Goal: Task Accomplishment & Management: Complete application form

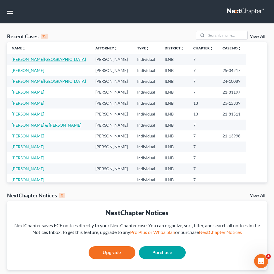
click at [23, 60] on link "[PERSON_NAME][GEOGRAPHIC_DATA]" at bounding box center [49, 59] width 74 height 5
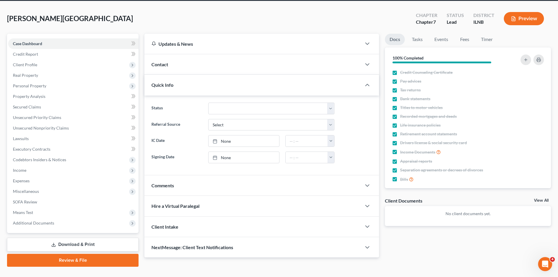
scroll to position [35, 0]
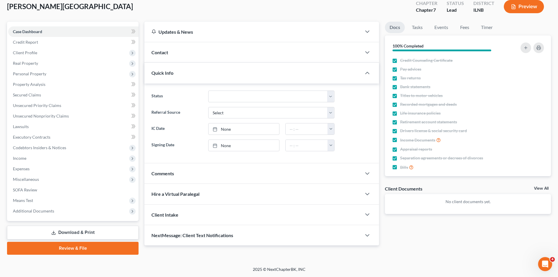
click at [86, 249] on link "Review & File" at bounding box center [73, 248] width 132 height 13
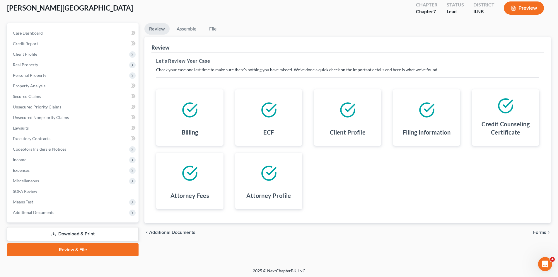
scroll to position [33, 0]
click at [75, 253] on link "Review & File" at bounding box center [73, 249] width 132 height 13
click at [81, 251] on link "Review & File" at bounding box center [73, 249] width 132 height 13
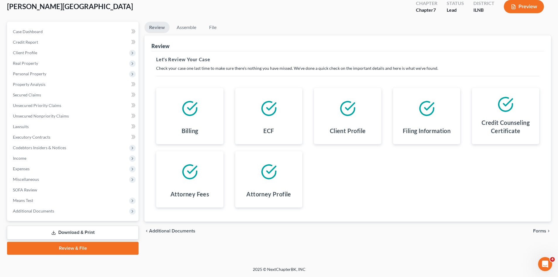
click at [109, 249] on link "Review & File" at bounding box center [73, 248] width 132 height 13
click at [86, 234] on link "Download & Print" at bounding box center [73, 233] width 132 height 14
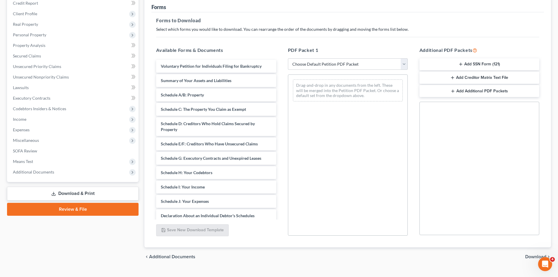
scroll to position [75, 0]
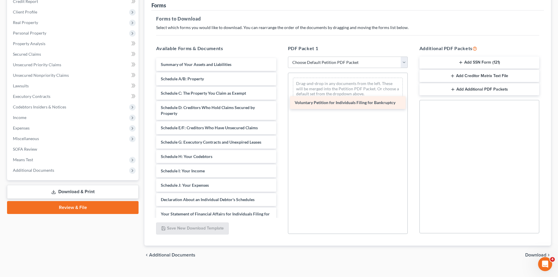
drag, startPoint x: 250, startPoint y: 62, endPoint x: 384, endPoint y: 100, distance: 139.2
click at [279, 100] on div "Voluntary Petition for Individuals Filing for Bankruptcy Voluntary Petition for…" at bounding box center [215, 198] width 129 height 280
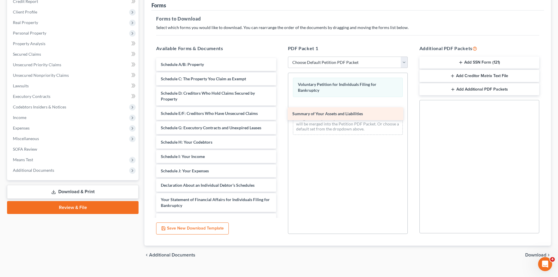
drag, startPoint x: 224, startPoint y: 65, endPoint x: 362, endPoint y: 110, distance: 145.9
click at [279, 110] on div "Summary of Your Assets and Liabilities Summary of Your Assets and Liabilities S…" at bounding box center [215, 191] width 129 height 266
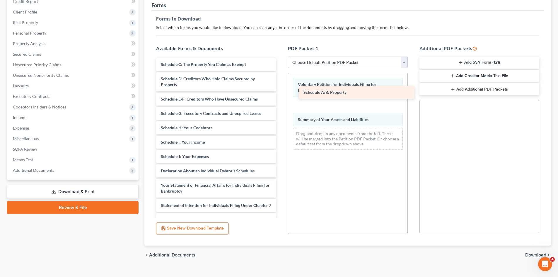
drag, startPoint x: 198, startPoint y: 63, endPoint x: 343, endPoint y: 91, distance: 147.6
click at [279, 91] on div "Schedule A/B: Property Schedule A/B: Property Schedule C: The Property You Clai…" at bounding box center [215, 184] width 129 height 252
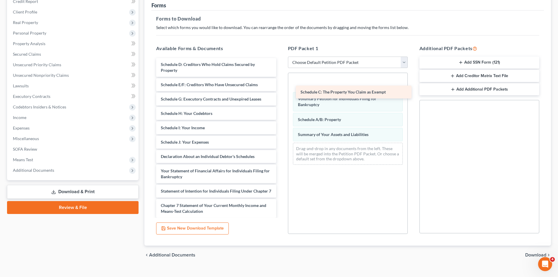
drag, startPoint x: 212, startPoint y: 62, endPoint x: 352, endPoint y: 90, distance: 142.4
click at [279, 90] on div "Schedule C: The Property You Claim as Exempt Schedule C: The Property You Claim…" at bounding box center [215, 176] width 129 height 237
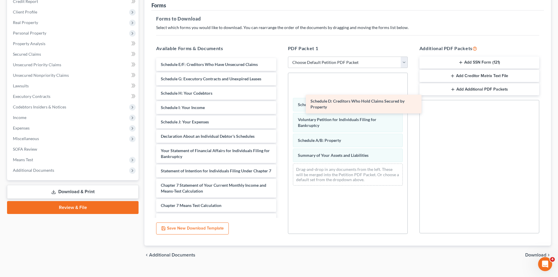
drag, startPoint x: 235, startPoint y: 63, endPoint x: 390, endPoint y: 98, distance: 159.7
click at [279, 98] on div "Schedule D: Creditors Who Hold Claims Secured by Property Schedule D: Creditors…" at bounding box center [215, 166] width 129 height 217
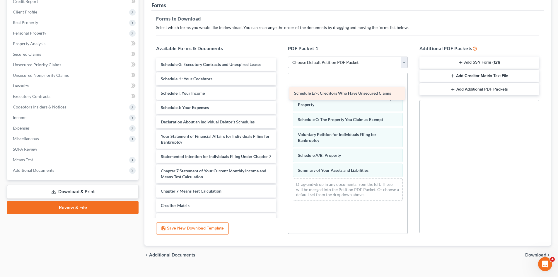
drag, startPoint x: 235, startPoint y: 64, endPoint x: 368, endPoint y: 93, distance: 136.3
click at [279, 93] on div "Schedule E/F: Creditors Who Have Unsecured Claims Schedule E/F: Creditors Who H…" at bounding box center [215, 159] width 129 height 203
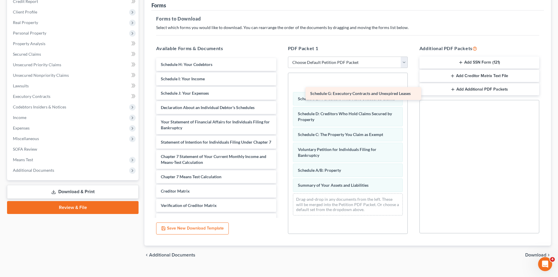
drag, startPoint x: 233, startPoint y: 61, endPoint x: 380, endPoint y: 88, distance: 150.1
click at [279, 90] on div "Schedule G: Executory Contracts and Unexpired Leases Schedule G: Executory Cont…" at bounding box center [215, 152] width 129 height 188
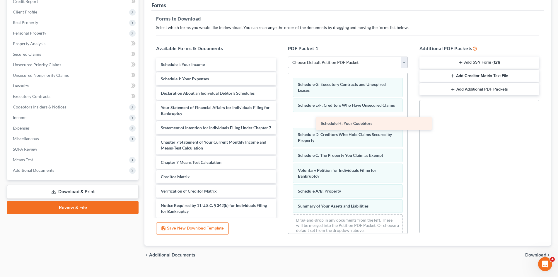
drag, startPoint x: 248, startPoint y: 63, endPoint x: 418, endPoint y: 118, distance: 178.6
click at [279, 118] on div "Schedule H: Your Codebtors Schedule H: Your Codebtors Schedule I: Your Income S…" at bounding box center [215, 145] width 129 height 174
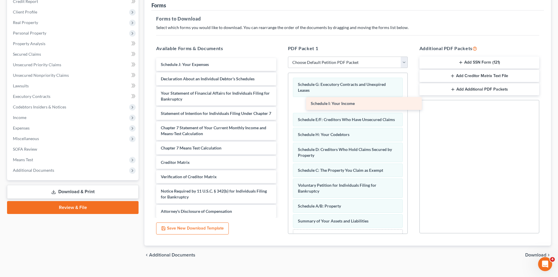
drag, startPoint x: 207, startPoint y: 58, endPoint x: 357, endPoint y: 97, distance: 154.9
click at [279, 97] on div "Schedule I: Your Income Schedule I: Your Income Schedule J: Your Expenses Decla…" at bounding box center [215, 138] width 129 height 160
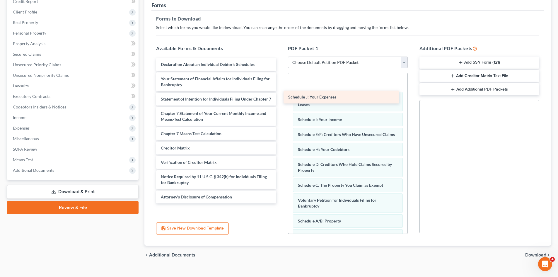
drag, startPoint x: 220, startPoint y: 64, endPoint x: 347, endPoint y: 96, distance: 131.5
click at [279, 96] on div "Schedule J: Your Expenses Schedule J: Your Expenses Declaration About an Indivi…" at bounding box center [215, 130] width 129 height 145
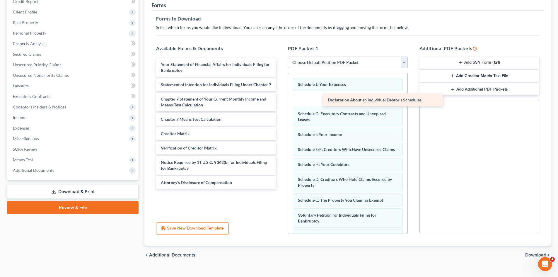
drag, startPoint x: 190, startPoint y: 59, endPoint x: 357, endPoint y: 95, distance: 170.7
click at [279, 95] on div "Declaration About an Individual Debtor's Schedules Declaration About an Individ…" at bounding box center [215, 123] width 129 height 131
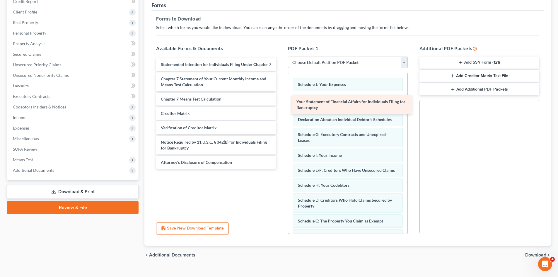
drag, startPoint x: 205, startPoint y: 63, endPoint x: 341, endPoint y: 100, distance: 140.6
click at [279, 100] on div "Your Statement of Financial Affairs for Individuals Filing for Bankruptcy Your …" at bounding box center [215, 113] width 129 height 111
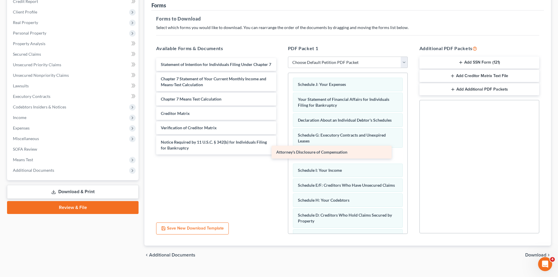
drag, startPoint x: 224, startPoint y: 166, endPoint x: 341, endPoint y: 149, distance: 117.8
click at [279, 149] on div "Attorney's Disclosure of Compensation Statement of Intention for Individuals Fi…" at bounding box center [215, 106] width 129 height 96
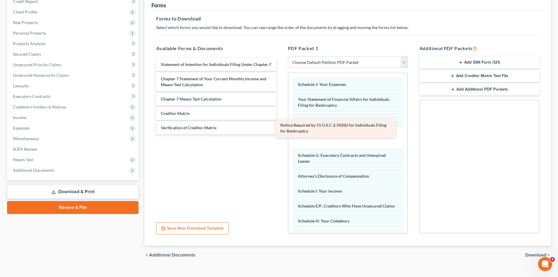
drag, startPoint x: 233, startPoint y: 151, endPoint x: 352, endPoint y: 128, distance: 121.7
click at [279, 128] on div "Notice Required by 11 U.S.C. § 342(b) for Individuals Filing for Bankruptcy Sta…" at bounding box center [215, 96] width 129 height 76
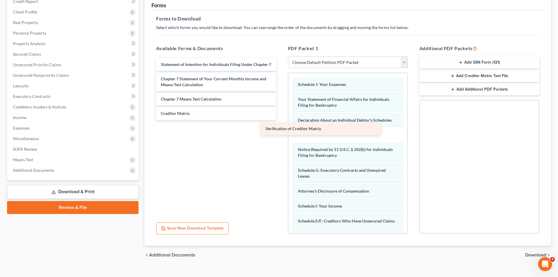
drag, startPoint x: 244, startPoint y: 134, endPoint x: 366, endPoint y: 122, distance: 123.3
click at [279, 120] on div "Verification of Creditor Matrix Statement of Intention for Individuals Filing U…" at bounding box center [215, 89] width 129 height 62
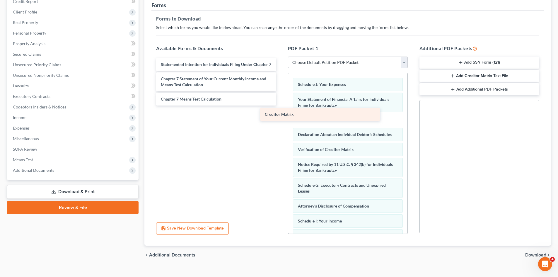
drag, startPoint x: 222, startPoint y: 118, endPoint x: 329, endPoint y: 111, distance: 107.1
click at [279, 105] on div "Creditor Matrix Statement of Intention for Individuals Filing Under Chapter 7 C…" at bounding box center [215, 81] width 129 height 47
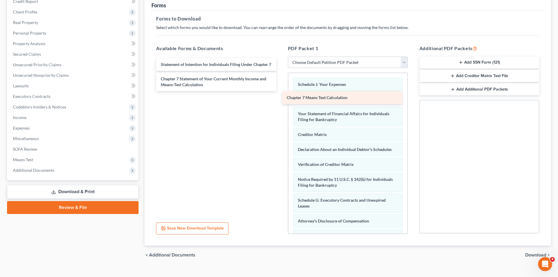
drag, startPoint x: 226, startPoint y: 99, endPoint x: 354, endPoint y: 90, distance: 127.7
click at [279, 90] on div "Chapter 7 Means Test Calculation Statement of Intention for Individuals Filing …" at bounding box center [215, 74] width 129 height 33
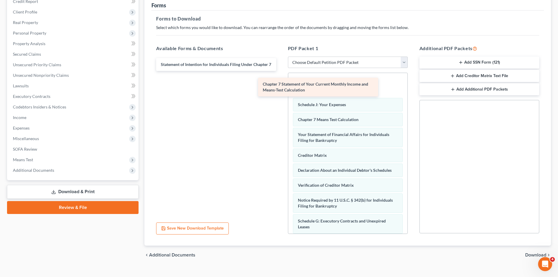
drag, startPoint x: 245, startPoint y: 83, endPoint x: 348, endPoint y: 82, distance: 102.8
click at [279, 71] on div "Chapter 7 Statement of Your Current Monthly Income and Means-Test Calculation S…" at bounding box center [215, 64] width 129 height 13
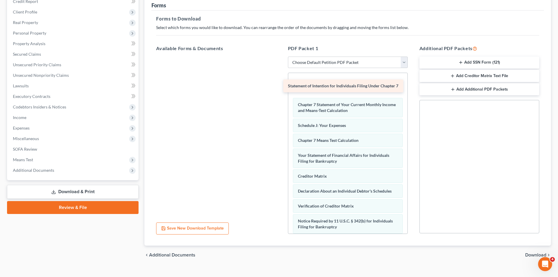
drag, startPoint x: 251, startPoint y: 62, endPoint x: 381, endPoint y: 83, distance: 131.4
click at [279, 57] on div "Statement of Intention for Individuals Filing Under Chapter 7 Statement of Inte…" at bounding box center [215, 57] width 129 height 0
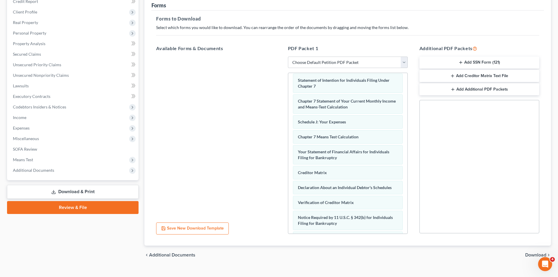
scroll to position [0, 0]
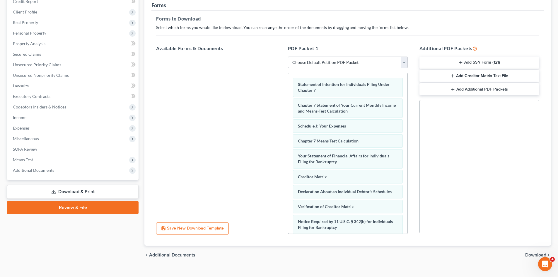
click at [279, 63] on button "Add SSN Form (121)" at bounding box center [479, 63] width 120 height 12
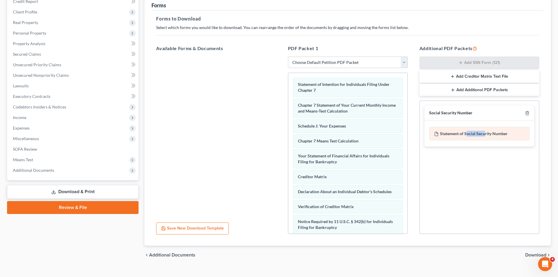
drag, startPoint x: 467, startPoint y: 134, endPoint x: 490, endPoint y: 133, distance: 22.9
click at [279, 133] on div "Statement of Social Security Number" at bounding box center [479, 133] width 100 height 13
click at [279, 134] on div "Statement of Social Security Number" at bounding box center [479, 133] width 100 height 13
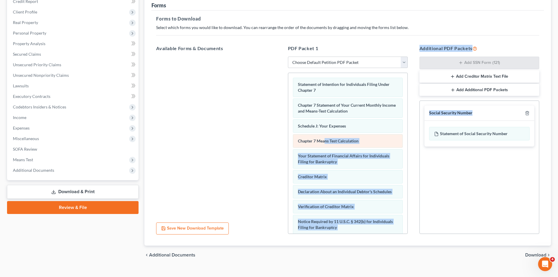
drag, startPoint x: 438, startPoint y: 132, endPoint x: 325, endPoint y: 146, distance: 113.9
click at [279, 146] on div "Available Forms & Documents Save New Download Template PDF Packet 1 Choose Defa…" at bounding box center [347, 139] width 395 height 199
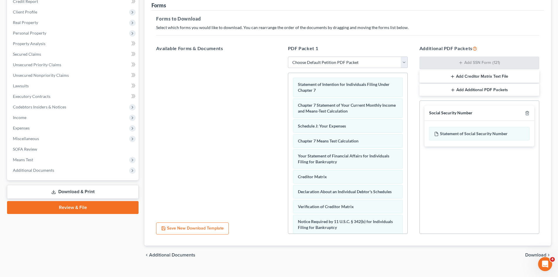
click at [279, 142] on div "Statement of Social Security Number" at bounding box center [479, 134] width 110 height 26
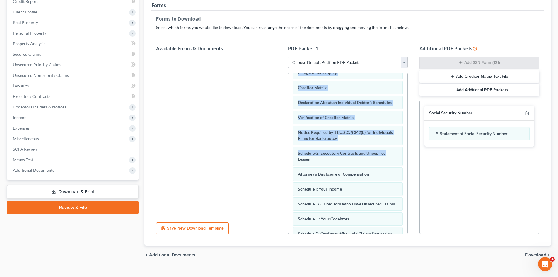
scroll to position [91, 0]
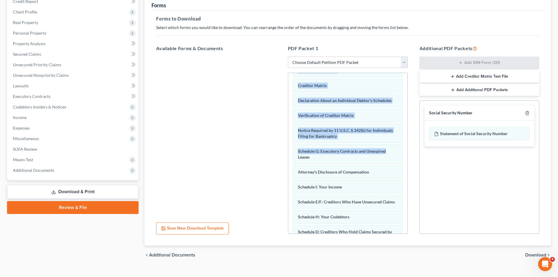
drag, startPoint x: 407, startPoint y: 113, endPoint x: 409, endPoint y: 151, distance: 37.8
click at [279, 151] on div "PDF Packet 1 Choose Default Petition PDF Packet Complete Bankruptcy Petition (a…" at bounding box center [348, 139] width 132 height 199
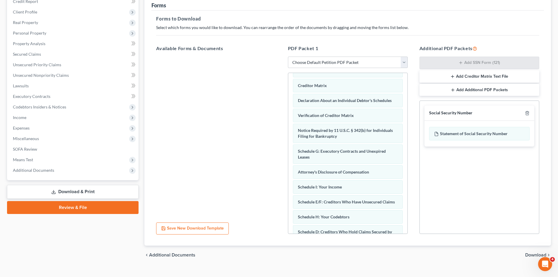
click at [279, 161] on div "Social Security Number Statement of Social Security Number Creditor Matrix Text…" at bounding box center [479, 166] width 120 height 133
click at [209, 231] on button "Save New Download Template" at bounding box center [192, 228] width 73 height 12
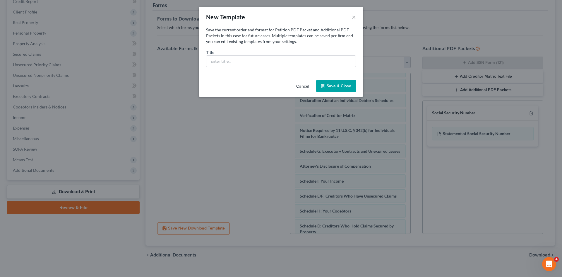
click at [279, 86] on button "Cancel" at bounding box center [303, 87] width 22 height 12
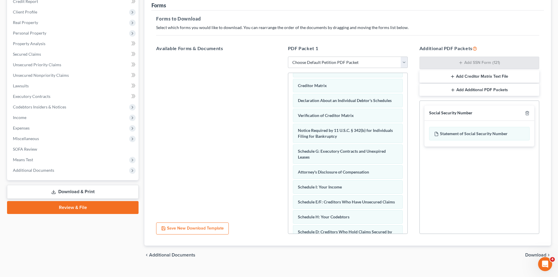
click at [106, 207] on link "Review & File" at bounding box center [73, 207] width 132 height 13
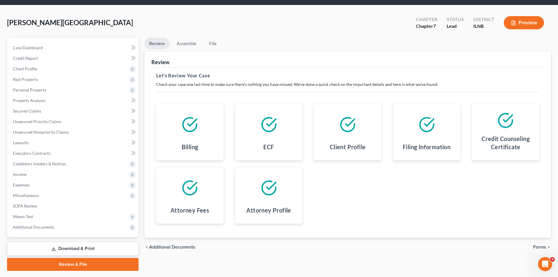
scroll to position [35, 0]
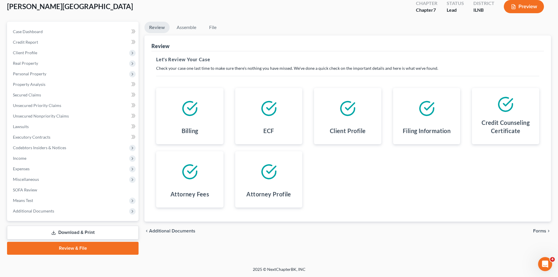
click at [279, 246] on div "Review Assemble File Review This court does not allow electronic filing for cas…" at bounding box center [347, 138] width 412 height 233
click at [279, 231] on span "Forms" at bounding box center [539, 230] width 13 height 5
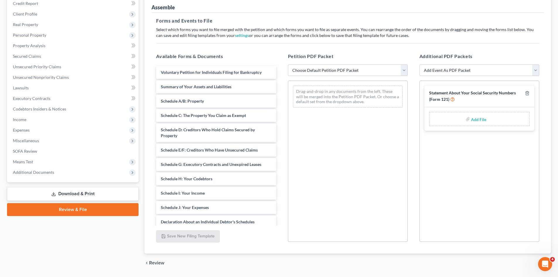
scroll to position [74, 0]
click at [279, 264] on div "Open Intercom Messenger" at bounding box center [544, 263] width 19 height 19
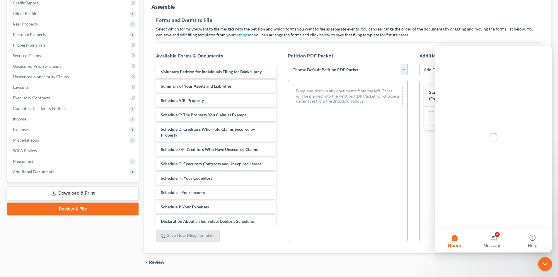
scroll to position [0, 0]
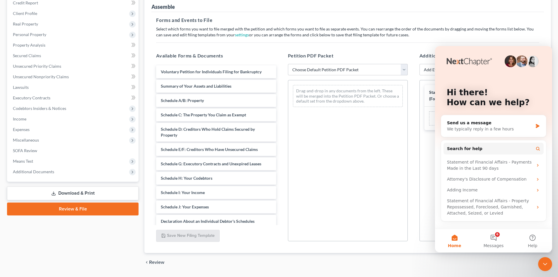
click at [279, 23] on div "Review Assemble File Review This court does not allow electronic filing for cas…" at bounding box center [347, 126] width 412 height 289
click at [279, 38] on div "Forms and Events to File Select which forms you want to file merged with the pe…" at bounding box center [347, 132] width 392 height 241
click at [279, 129] on div "Additional PDF Packets Add Event As PDF Packet Certificate of Credit Counseling…" at bounding box center [480, 146] width 132 height 199
click at [279, 144] on div "Statement About Your Social Security Numbers (Form 121) Add File" at bounding box center [479, 160] width 120 height 161
click at [279, 6] on div "Assemble" at bounding box center [347, 4] width 392 height 16
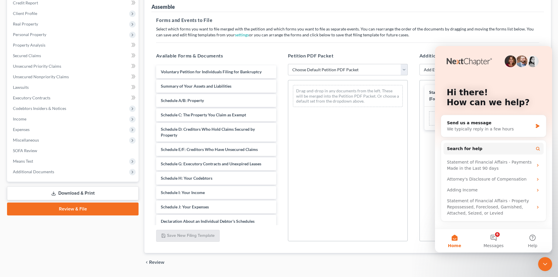
click at [279, 134] on div "Hi there! How can we help? Send us a message We typically reply in a few hours …" at bounding box center [493, 137] width 117 height 182
click at [279, 154] on div "Statement About Your Social Security Numbers (Form 121) Add File" at bounding box center [479, 160] width 120 height 161
click at [279, 192] on div "Petition PDF Packet Choose Default Petition PDF Packet Emergency Filing (Volunt…" at bounding box center [348, 146] width 132 height 199
click at [114, 212] on link "Review & File" at bounding box center [73, 208] width 132 height 13
click at [112, 214] on link "Review & File" at bounding box center [73, 208] width 132 height 13
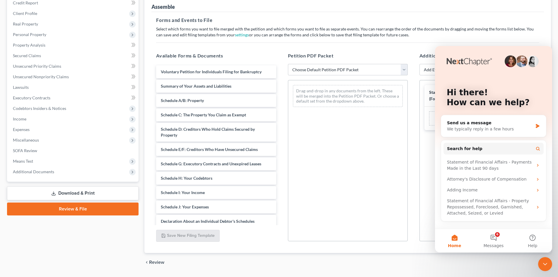
click at [112, 214] on link "Review & File" at bounding box center [73, 208] width 132 height 13
drag, startPoint x: 112, startPoint y: 214, endPoint x: 203, endPoint y: 220, distance: 91.5
click at [112, 214] on link "Review & File" at bounding box center [73, 208] width 132 height 13
drag, startPoint x: 553, startPoint y: 218, endPoint x: 567, endPoint y: 214, distance: 14.8
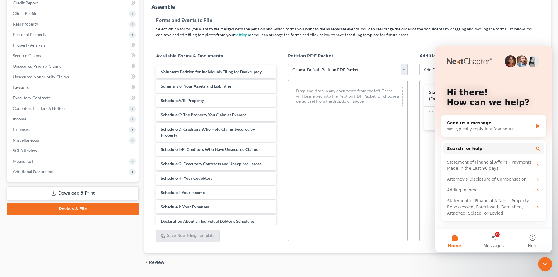
click html "Hi there! How can we help? Send us a message We typically reply in a few hours …"
drag, startPoint x: 479, startPoint y: 269, endPoint x: 476, endPoint y: 268, distance: 4.0
click at [279, 269] on div "chevron_left Review File chevron_right" at bounding box center [347, 262] width 407 height 19
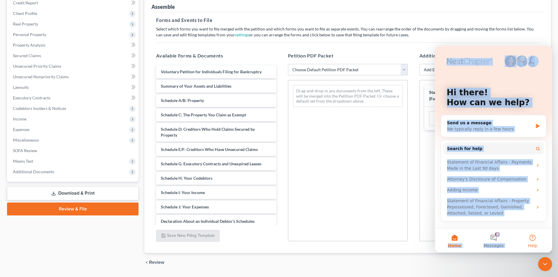
drag, startPoint x: 495, startPoint y: 45, endPoint x: 548, endPoint y: 236, distance: 197.8
click at [279, 236] on div "Hi there! How can we help? Send us a message We typically reply in a few hours …" at bounding box center [493, 149] width 117 height 206
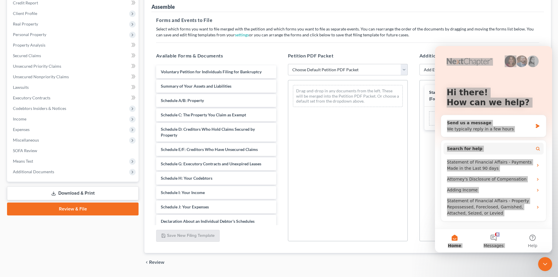
click at [279, 178] on div "Drag-and-drop in any documents from the left. These will be merged into the Pet…" at bounding box center [348, 160] width 120 height 161
click at [279, 126] on div "Drag-and-drop in any documents from the left. These will be merged into the Pet…" at bounding box center [348, 160] width 120 height 161
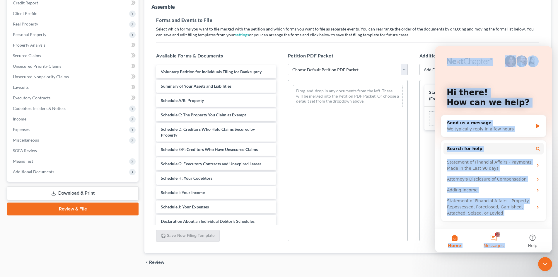
click at [279, 237] on button "6 Messages" at bounding box center [493, 240] width 39 height 23
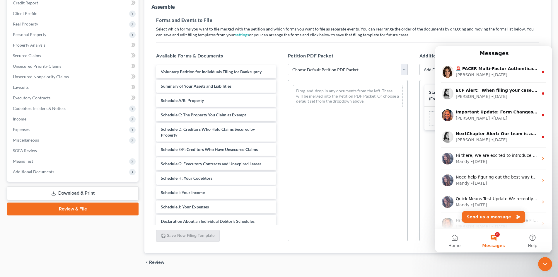
click at [279, 161] on div "Statement About Your Social Security Numbers (Form 121) Add File" at bounding box center [479, 160] width 120 height 161
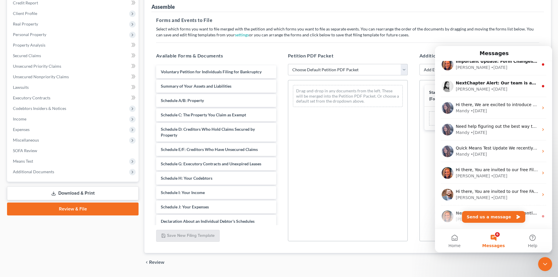
scroll to position [73, 0]
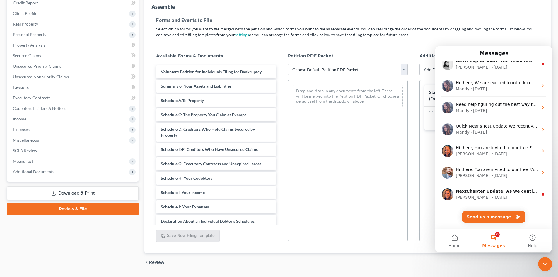
drag, startPoint x: 551, startPoint y: 167, endPoint x: 991, endPoint y: 296, distance: 458.2
click at [279, 260] on div "Close Intercom Messenger" at bounding box center [545, 264] width 14 height 14
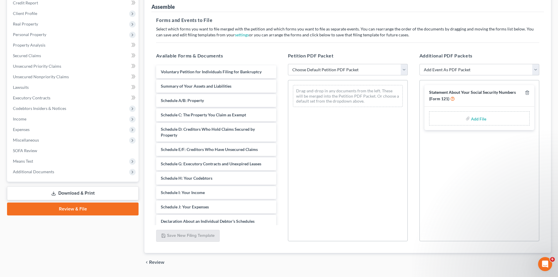
scroll to position [0, 0]
click at [64, 209] on link "Review & File" at bounding box center [73, 208] width 132 height 13
click at [71, 205] on link "Review & File" at bounding box center [73, 208] width 132 height 13
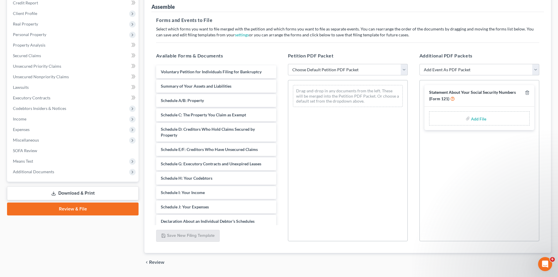
click at [71, 205] on link "Review & File" at bounding box center [73, 208] width 132 height 13
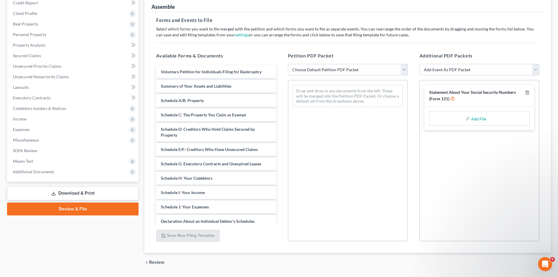
click at [71, 205] on link "Review & File" at bounding box center [73, 208] width 132 height 13
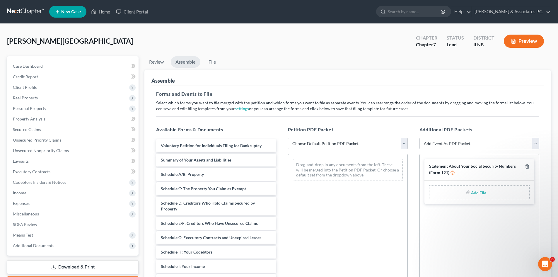
click at [279, 41] on button "Preview" at bounding box center [524, 41] width 40 height 13
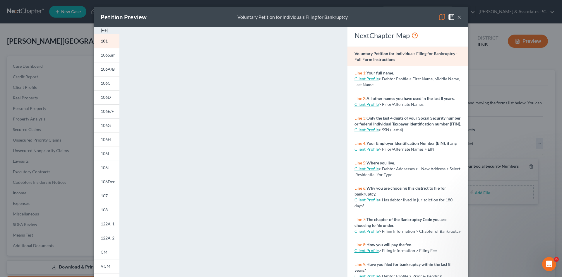
click at [279, 18] on button "×" at bounding box center [460, 16] width 4 height 7
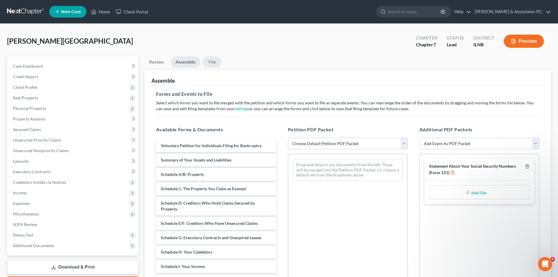
click at [213, 62] on link "File" at bounding box center [212, 61] width 19 height 11
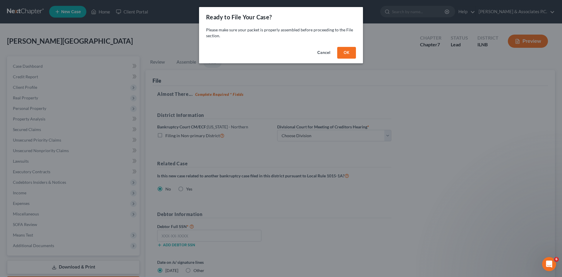
click at [279, 52] on button "OK" at bounding box center [346, 53] width 19 height 12
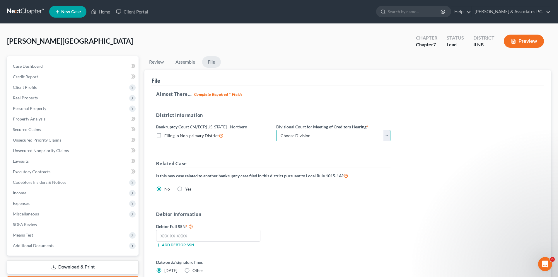
click at [279, 136] on select "Choose Division [GEOGRAPHIC_DATA] Rockford" at bounding box center [333, 136] width 114 height 12
select select "1"
click at [276, 130] on select "Choose Division [GEOGRAPHIC_DATA] Rockford" at bounding box center [333, 136] width 114 height 12
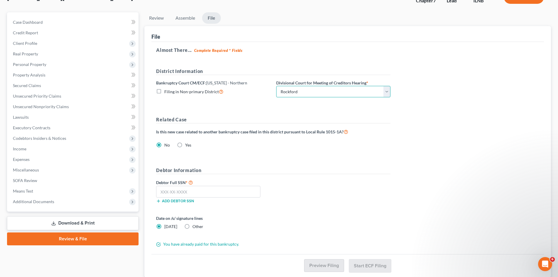
scroll to position [45, 0]
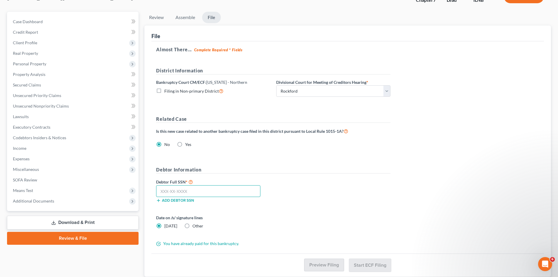
click at [186, 190] on input "text" at bounding box center [208, 191] width 104 height 12
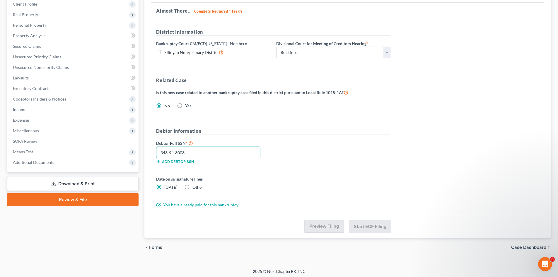
scroll to position [85, 0]
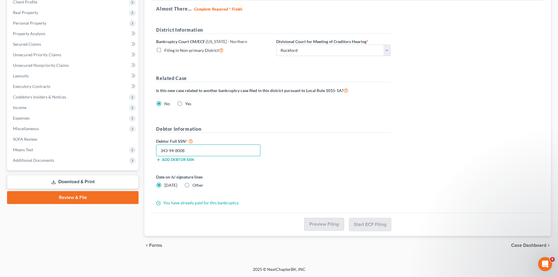
type input "343-94-8008"
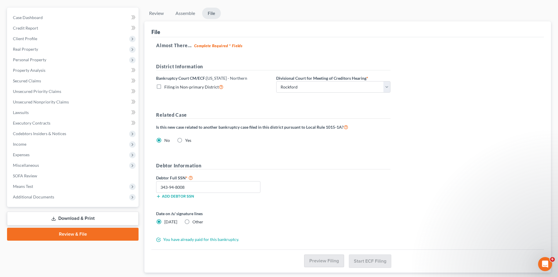
scroll to position [47, 0]
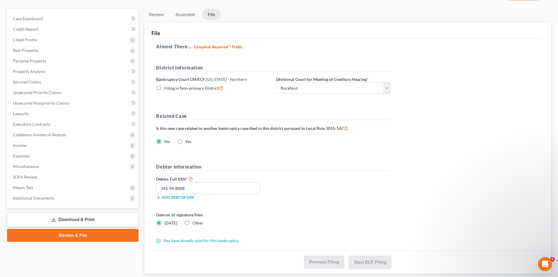
click at [164, 89] on label "Filing in Non-primary District" at bounding box center [193, 88] width 59 height 7
click at [167, 88] on input "Filing in Non-primary District" at bounding box center [169, 87] width 4 height 4
checkbox input "true"
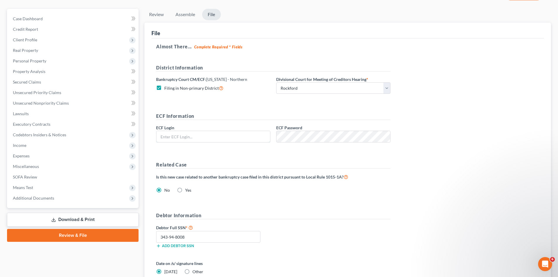
type input "[EMAIL_ADDRESS][DOMAIN_NAME]"
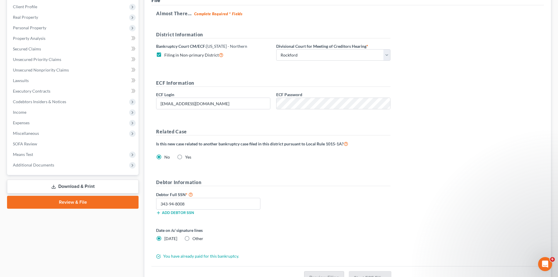
scroll to position [78, 0]
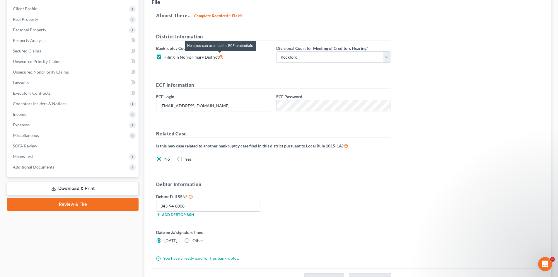
click at [221, 56] on icon at bounding box center [221, 57] width 5 height 6
click at [170, 56] on input "Filing in Non-primary District" at bounding box center [169, 56] width 4 height 4
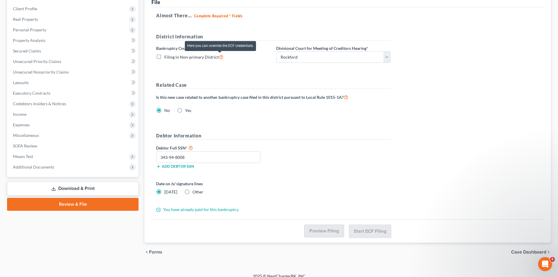
click at [221, 56] on icon at bounding box center [221, 57] width 5 height 6
click at [170, 56] on input "Filing in Non-primary District" at bounding box center [169, 56] width 4 height 4
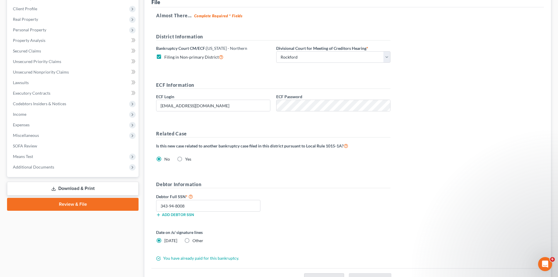
click at [164, 57] on label "Filing in Non-primary District" at bounding box center [193, 57] width 59 height 7
click at [167, 57] on input "Filing in Non-primary District" at bounding box center [169, 56] width 4 height 4
checkbox input "false"
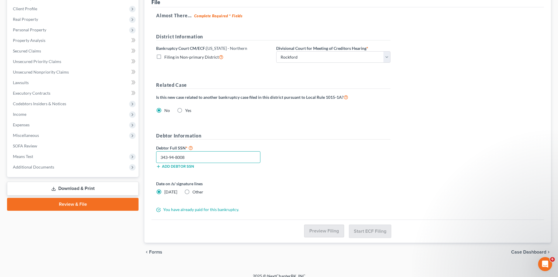
click at [236, 156] on input "343-94-8008" at bounding box center [208, 157] width 104 height 12
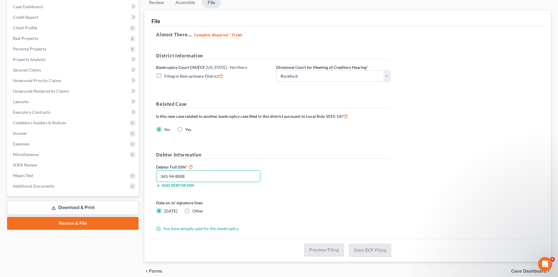
scroll to position [61, 0]
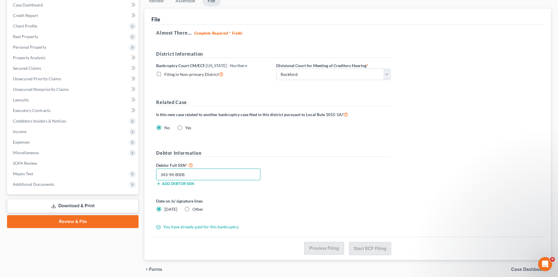
click at [202, 174] on input "343-94-8008" at bounding box center [208, 174] width 104 height 12
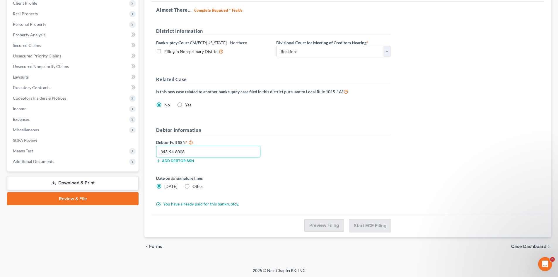
scroll to position [85, 0]
type input "343-94-8008"
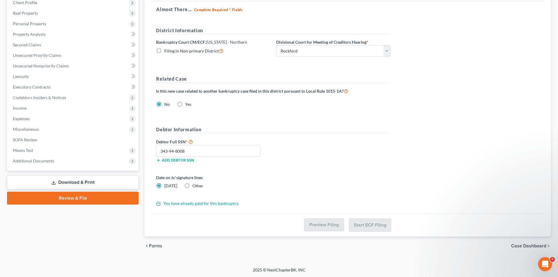
click at [164, 51] on label "Filing in Non-primary District" at bounding box center [193, 50] width 59 height 7
click at [167, 51] on input "Filing in Non-primary District" at bounding box center [169, 49] width 4 height 4
checkbox input "true"
type input "343-94-8008"
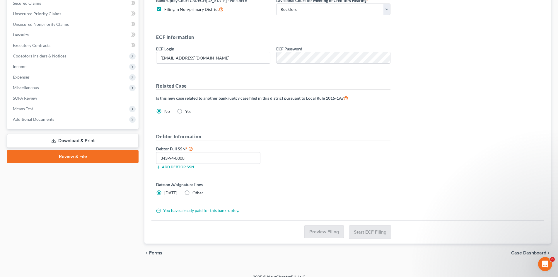
scroll to position [134, 0]
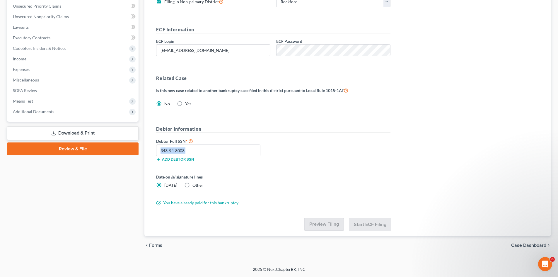
drag, startPoint x: 557, startPoint y: 165, endPoint x: 553, endPoint y: 139, distance: 26.7
click at [279, 139] on div "[PERSON_NAME][GEOGRAPHIC_DATA] Upgraded Chapter Chapter 7 Status Lead District …" at bounding box center [279, 78] width 558 height 376
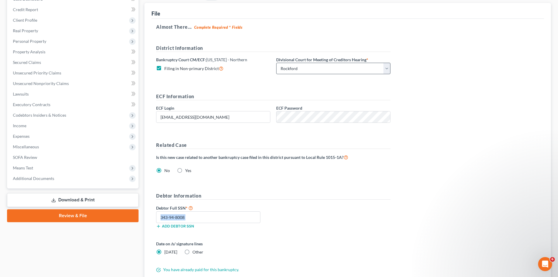
scroll to position [66, 0]
click at [164, 70] on label "Filing in Non-primary District" at bounding box center [193, 69] width 59 height 7
click at [167, 69] on input "Filing in Non-primary District" at bounding box center [169, 68] width 4 height 4
checkbox input "false"
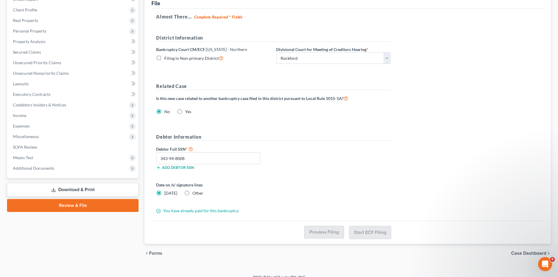
scroll to position [85, 0]
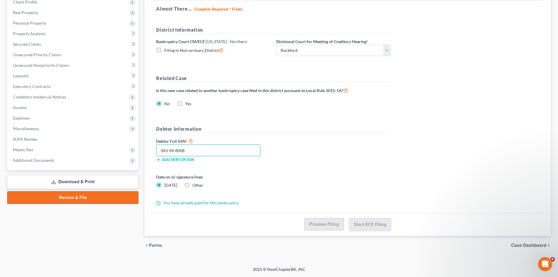
click at [195, 147] on input "343-94-8008" at bounding box center [208, 150] width 104 height 12
click at [279, 115] on div "Almost There... Complete Required * Fields District Information Bankruptcy Cour…" at bounding box center [347, 107] width 392 height 212
type input "343-94-8008"
click at [153, 244] on span "Forms" at bounding box center [155, 245] width 13 height 5
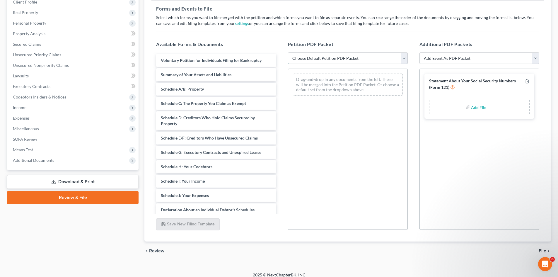
click at [279, 58] on select "Choose Default Petition PDF Packet Emergency Filing (Voluntary Petition and Cre…" at bounding box center [348, 58] width 120 height 12
click at [279, 52] on select "Choose Default Petition PDF Packet Emergency Filing (Voluntary Petition and Cre…" at bounding box center [348, 58] width 120 height 12
drag, startPoint x: 330, startPoint y: 57, endPoint x: 326, endPoint y: 66, distance: 9.8
click at [279, 66] on div "Petition PDF Packet Choose Default Petition PDF Packet Emergency Filing (Volunt…" at bounding box center [348, 135] width 132 height 199
click at [279, 52] on select "Choose Default Petition PDF Packet Emergency Filing (Voluntary Petition and Cre…" at bounding box center [348, 58] width 120 height 12
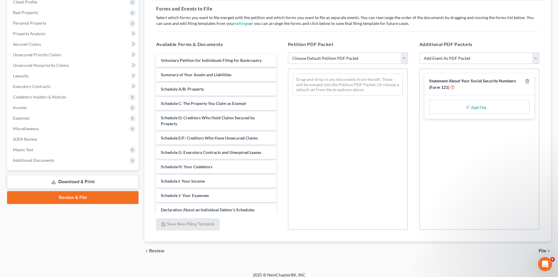
click at [279, 60] on select "Choose Default Petition PDF Packet Emergency Filing (Voluntary Petition and Cre…" at bounding box center [348, 58] width 120 height 12
click at [279, 52] on select "Choose Default Petition PDF Packet Emergency Filing (Voluntary Petition and Cre…" at bounding box center [348, 58] width 120 height 12
click at [279, 67] on div "Petition PDF Packet Choose Default Petition PDF Packet Emergency Filing (Volunt…" at bounding box center [348, 135] width 132 height 199
click at [279, 59] on select "Choose Default Petition PDF Packet Emergency Filing (Voluntary Petition and Cre…" at bounding box center [348, 58] width 120 height 12
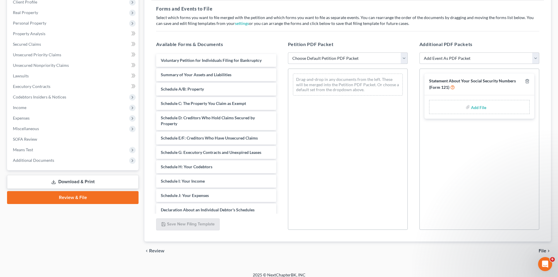
click at [279, 59] on select "Choose Default Petition PDF Packet Emergency Filing (Voluntary Petition and Cre…" at bounding box center [348, 58] width 120 height 12
click at [279, 52] on select "Choose Default Petition PDF Packet Emergency Filing (Voluntary Petition and Cre…" at bounding box center [348, 58] width 120 height 12
click at [279, 117] on div "Drag-and-drop in any documents from the left. These will be merged into the Pet…" at bounding box center [348, 149] width 120 height 161
click at [279, 56] on select "Choose Default Petition PDF Packet Emergency Filing (Voluntary Petition and Cre…" at bounding box center [348, 58] width 120 height 12
click at [279, 58] on select "Choose Default Petition PDF Packet Emergency Filing (Voluntary Petition and Cre…" at bounding box center [348, 58] width 120 height 12
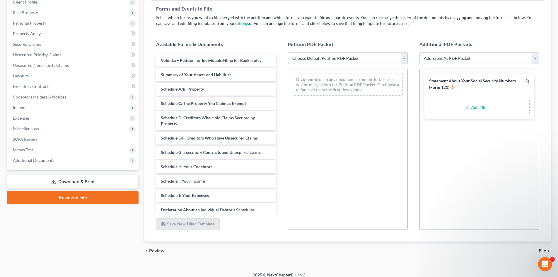
click at [279, 58] on select "Choose Default Petition PDF Packet Emergency Filing (Voluntary Petition and Cre…" at bounding box center [348, 58] width 120 height 12
click at [279, 52] on select "Choose Default Petition PDF Packet Emergency Filing (Voluntary Petition and Cre…" at bounding box center [348, 58] width 120 height 12
click at [279, 59] on select "Choose Default Petition PDF Packet Emergency Filing (Voluntary Petition and Cre…" at bounding box center [348, 58] width 120 height 12
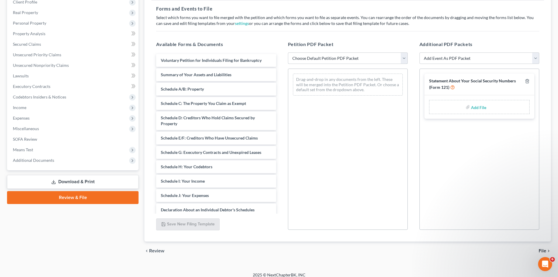
click at [279, 59] on select "Choose Default Petition PDF Packet Emergency Filing (Voluntary Petition and Cre…" at bounding box center [348, 58] width 120 height 12
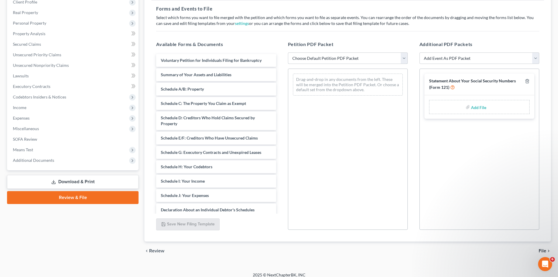
click at [279, 59] on select "Choose Default Petition PDF Packet Emergency Filing (Voluntary Petition and Cre…" at bounding box center [348, 58] width 120 height 12
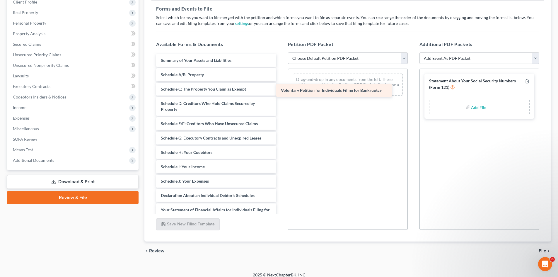
drag, startPoint x: 247, startPoint y: 59, endPoint x: 368, endPoint y: 86, distance: 124.4
click at [279, 86] on div "Voluntary Petition for Individuals Filing for Bankruptcy Voluntary Petition for…" at bounding box center [215, 194] width 129 height 280
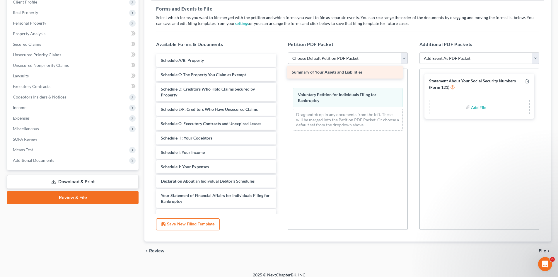
drag, startPoint x: 241, startPoint y: 59, endPoint x: 379, endPoint y: 66, distance: 138.4
click at [279, 66] on div "Summary of Your Assets and Liabilities Summary of Your Assets and Liabilities S…" at bounding box center [215, 187] width 129 height 266
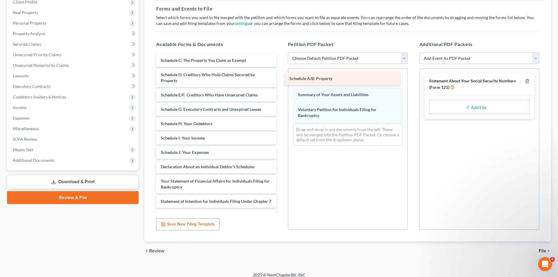
drag, startPoint x: 245, startPoint y: 60, endPoint x: 382, endPoint y: 73, distance: 138.3
click at [279, 73] on div "Schedule A/B: Property Schedule A/B: Property Schedule C: The Property You Clai…" at bounding box center [215, 180] width 129 height 252
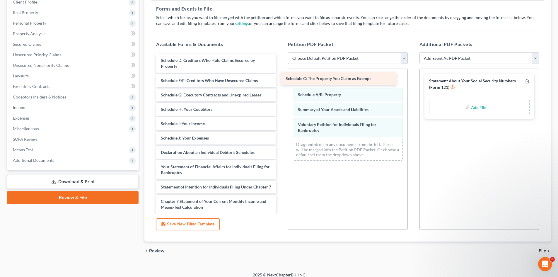
drag, startPoint x: 244, startPoint y: 57, endPoint x: 383, endPoint y: 68, distance: 139.0
click at [279, 68] on div "Schedule C: The Property You Claim as Exempt Schedule C: The Property You Claim…" at bounding box center [215, 172] width 129 height 237
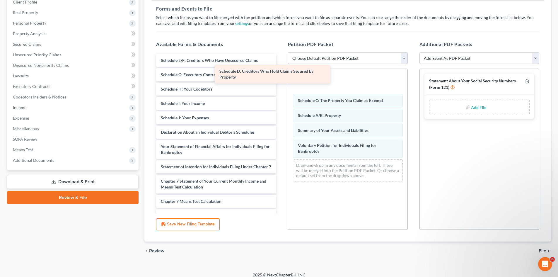
drag, startPoint x: 240, startPoint y: 59, endPoint x: 257, endPoint y: 70, distance: 19.8
click at [259, 70] on div "Schedule D: Creditors Who Hold Claims Secured by Property Schedule D: Creditors…" at bounding box center [215, 162] width 129 height 217
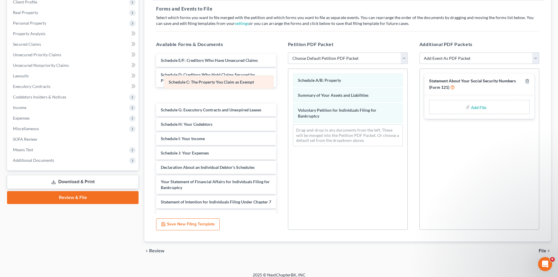
drag, startPoint x: 348, startPoint y: 78, endPoint x: 176, endPoint y: 80, distance: 171.9
click at [279, 80] on div "Schedule C: The Property You Claim as Exempt Schedule C: The Property You Claim…" at bounding box center [347, 110] width 119 height 82
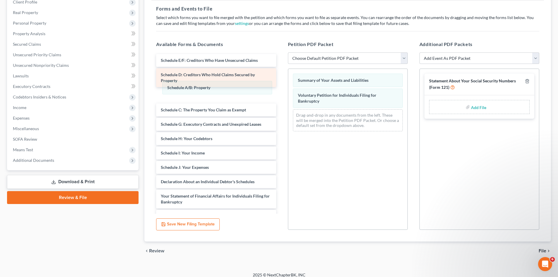
drag, startPoint x: 314, startPoint y: 78, endPoint x: 184, endPoint y: 81, distance: 130.7
click at [279, 85] on div "Schedule A/B: Property Schedule A/B: Property Summary of Your Assets and Liabil…" at bounding box center [347, 102] width 119 height 67
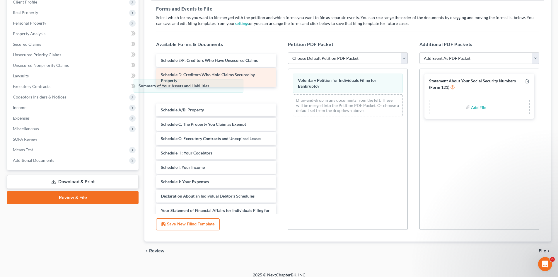
drag, startPoint x: 318, startPoint y: 76, endPoint x: 161, endPoint y: 80, distance: 157.9
click at [279, 82] on div "Summary of Your Assets and Liabilities Summary of Your Assets and Liabilities V…" at bounding box center [347, 95] width 119 height 52
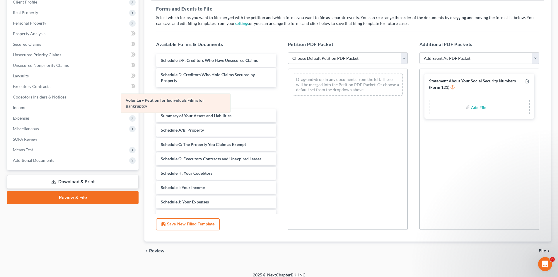
drag, startPoint x: 323, startPoint y: 81, endPoint x: 151, endPoint y: 99, distance: 172.9
click at [279, 99] on div "Voluntary Petition for Individuals Filing for Bankruptcy Voluntary Petition for…" at bounding box center [347, 84] width 119 height 31
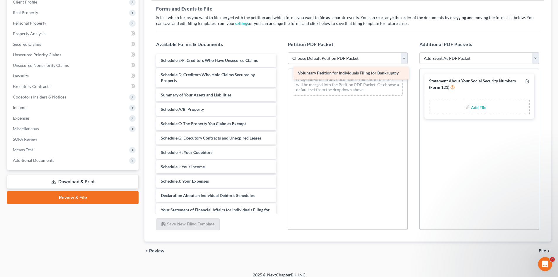
drag, startPoint x: 248, startPoint y: 93, endPoint x: 385, endPoint y: 71, distance: 138.8
click at [279, 71] on div "Voluntary Petition for Individuals Filing for Bankruptcy Schedule E/F: Creditor…" at bounding box center [215, 194] width 129 height 280
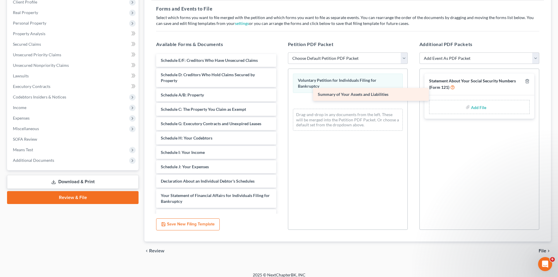
drag, startPoint x: 217, startPoint y: 93, endPoint x: 374, endPoint y: 92, distance: 157.0
click at [279, 92] on div "Summary of Your Assets and Liabilities Schedule E/F: Creditors Who Have Unsecur…" at bounding box center [215, 187] width 129 height 266
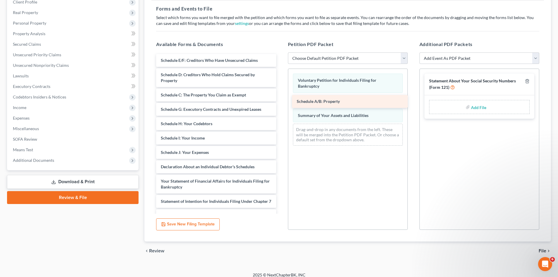
drag, startPoint x: 218, startPoint y: 96, endPoint x: 354, endPoint y: 102, distance: 136.1
click at [279, 102] on div "Schedule A/B: Property Schedule E/F: Creditors Who Have Unsecured Claims Schedu…" at bounding box center [215, 180] width 129 height 252
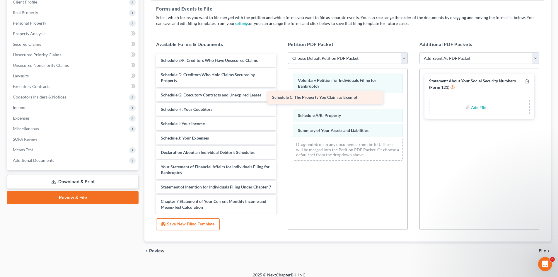
drag, startPoint x: 227, startPoint y: 95, endPoint x: 339, endPoint y: 97, distance: 111.3
click at [279, 97] on div "Schedule C: The Property You Claim as Exempt Schedule E/F: Creditors Who Have U…" at bounding box center [215, 172] width 129 height 237
drag, startPoint x: 330, startPoint y: 132, endPoint x: 331, endPoint y: 102, distance: 30.8
click at [279, 102] on div "Summary of Your Assets and Liabilities Voluntary Petition for Individuals Filin…" at bounding box center [347, 117] width 119 height 97
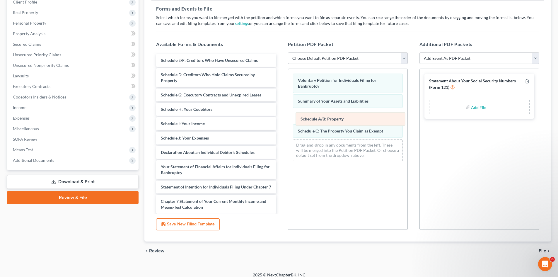
drag, startPoint x: 327, startPoint y: 132, endPoint x: 329, endPoint y: 120, distance: 12.3
click at [279, 120] on div "Schedule A/B: Property Voluntary Petition for Individuals Filing for Bankruptcy…" at bounding box center [347, 117] width 119 height 97
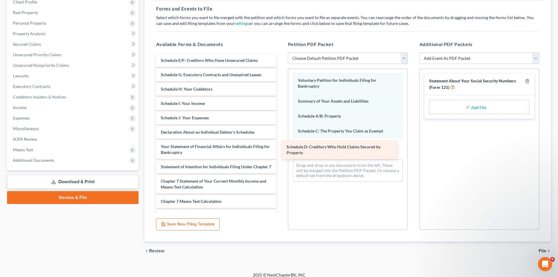
drag, startPoint x: 207, startPoint y: 75, endPoint x: 334, endPoint y: 143, distance: 144.3
click at [279, 143] on div "Schedule D: Creditors Who Hold Claims Secured by Property Schedule E/F: Credito…" at bounding box center [215, 162] width 129 height 217
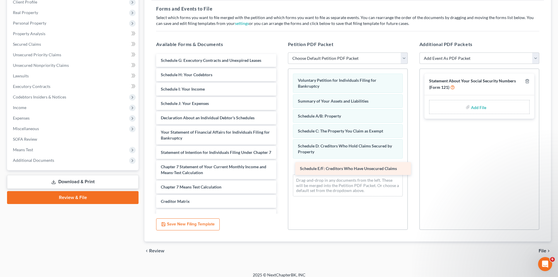
drag, startPoint x: 198, startPoint y: 62, endPoint x: 337, endPoint y: 170, distance: 175.9
click at [279, 170] on div "Schedule E/F: Creditors Who Have Unsecured Claims Schedule E/F: Creditors Who H…" at bounding box center [215, 155] width 129 height 203
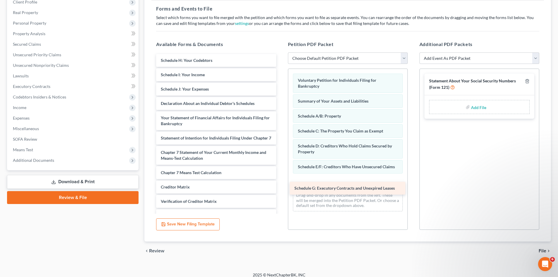
drag, startPoint x: 210, startPoint y: 61, endPoint x: 345, endPoint y: 187, distance: 183.8
click at [279, 187] on div "Schedule G: Executory Contracts and Unexpired Leases Schedule G: Executory Cont…" at bounding box center [215, 148] width 129 height 188
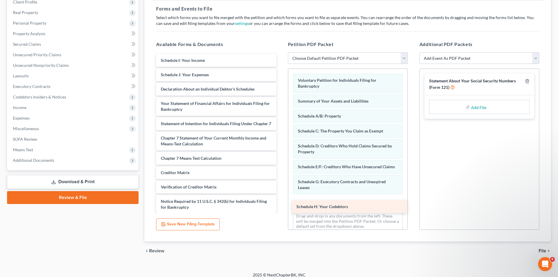
drag, startPoint x: 201, startPoint y: 60, endPoint x: 337, endPoint y: 206, distance: 199.4
click at [279, 206] on div "Schedule H: Your Codebtors Schedule H: Your Codebtors Schedule I: Your Income S…" at bounding box center [215, 141] width 129 height 174
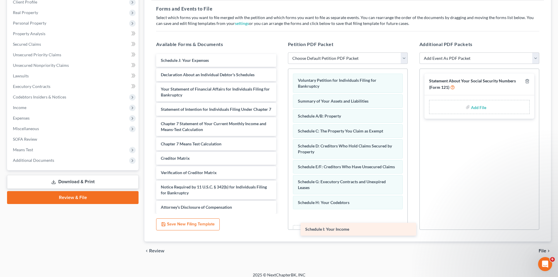
drag, startPoint x: 209, startPoint y: 61, endPoint x: 349, endPoint y: 231, distance: 220.4
click at [279, 214] on div "Schedule I: Your Income Schedule I: Your Income Schedule J: Your Expenses Decla…" at bounding box center [215, 134] width 129 height 160
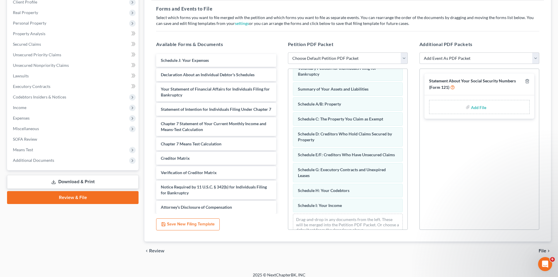
scroll to position [29, 0]
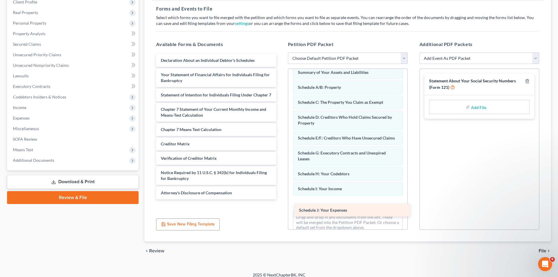
drag, startPoint x: 192, startPoint y: 63, endPoint x: 331, endPoint y: 213, distance: 203.7
click at [279, 199] on div "Schedule J: Your Expenses Schedule J: Your Expenses Declaration About an Indivi…" at bounding box center [215, 126] width 129 height 145
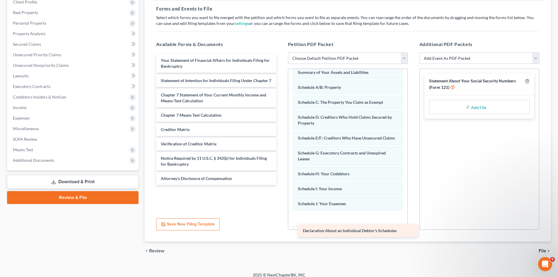
drag, startPoint x: 217, startPoint y: 58, endPoint x: 359, endPoint y: 228, distance: 221.7
click at [279, 185] on div "Declaration About an Individual Debtor's Schedules Declaration About an Individ…" at bounding box center [215, 119] width 129 height 131
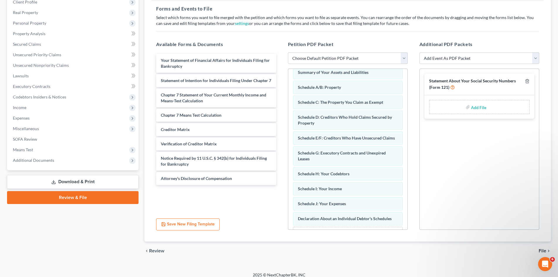
scroll to position [59, 0]
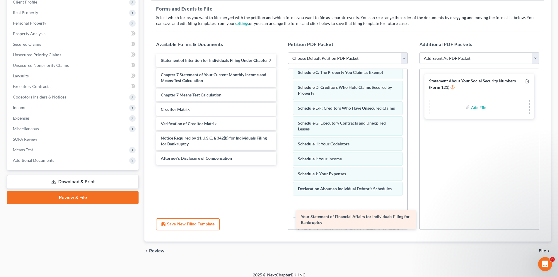
drag, startPoint x: 220, startPoint y: 62, endPoint x: 359, endPoint y: 218, distance: 209.1
click at [279, 165] on div "Your Statement of Financial Affairs for Individuals Filing for Bankruptcy Your …" at bounding box center [215, 109] width 129 height 111
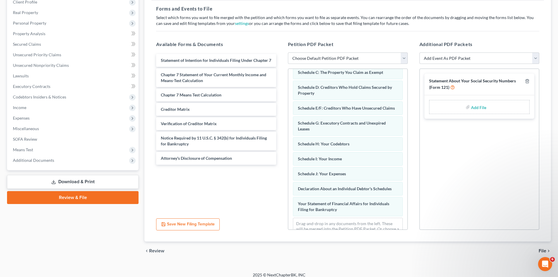
scroll to position [79, 0]
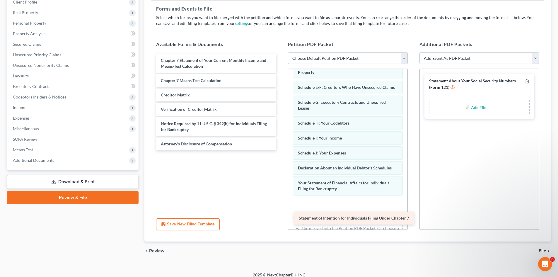
drag, startPoint x: 197, startPoint y: 64, endPoint x: 335, endPoint y: 222, distance: 209.4
click at [279, 150] on div "Statement of Intention for Individuals Filing Under Chapter 7 Statement of Inte…" at bounding box center [215, 102] width 129 height 96
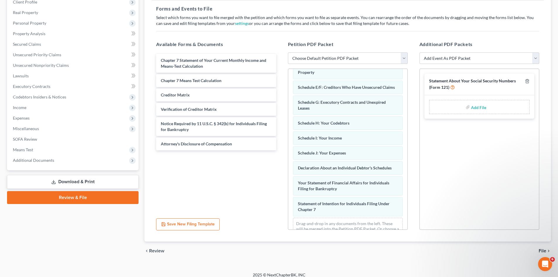
scroll to position [100, 0]
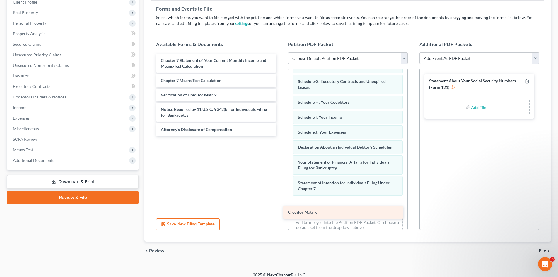
drag, startPoint x: 229, startPoint y: 95, endPoint x: 356, endPoint y: 212, distance: 172.9
click at [279, 136] on div "Creditor Matrix Chapter 7 Statement of Your Current Monthly Income and Means-Te…" at bounding box center [215, 95] width 129 height 82
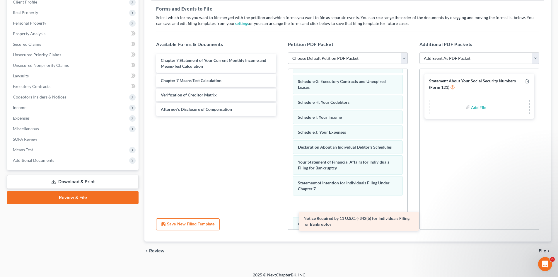
drag, startPoint x: 207, startPoint y: 106, endPoint x: 349, endPoint y: 215, distance: 179.3
click at [279, 116] on div "Notice Required by 11 U.S.C. § 342(b) for Individuals Filing for Bankruptcy Cha…" at bounding box center [215, 85] width 129 height 62
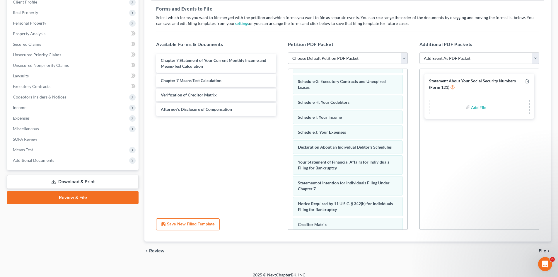
scroll to position [136, 0]
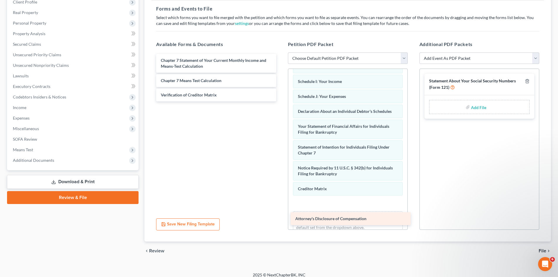
drag, startPoint x: 223, startPoint y: 107, endPoint x: 359, endPoint y: 214, distance: 172.6
click at [279, 101] on div "Attorney's Disclosure of Compensation Chapter 7 Statement of Your Current Month…" at bounding box center [215, 77] width 129 height 47
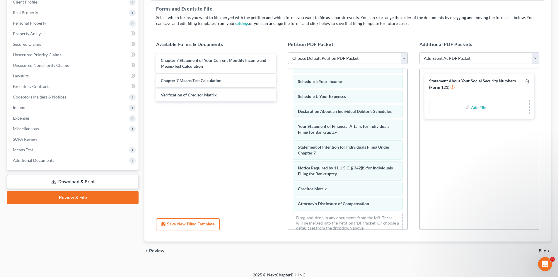
scroll to position [151, 0]
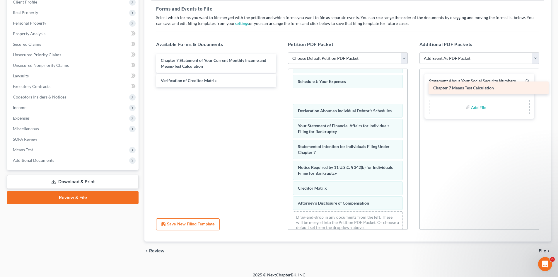
drag, startPoint x: 253, startPoint y: 82, endPoint x: 526, endPoint y: 90, distance: 272.5
click at [279, 87] on div "Chapter 7 Means Test Calculation Chapter 7 Statement of Your Current Monthly In…" at bounding box center [215, 70] width 129 height 33
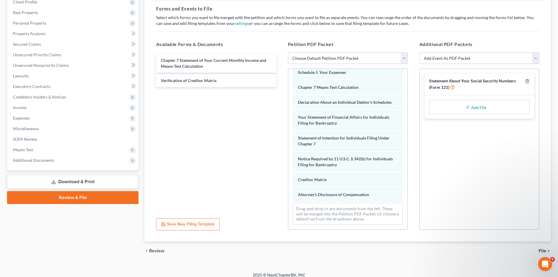
scroll to position [166, 0]
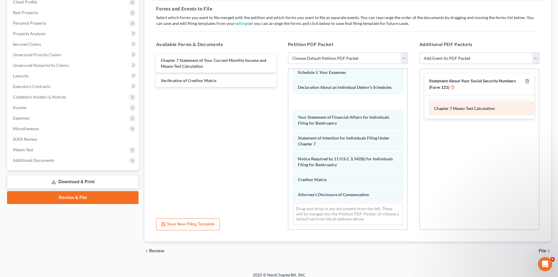
drag, startPoint x: 352, startPoint y: 86, endPoint x: 488, endPoint y: 107, distance: 137.8
click at [279, 107] on div "Chapter 7 Means Test Calculation Voluntary Petition for Individuals Filing for …" at bounding box center [347, 69] width 119 height 320
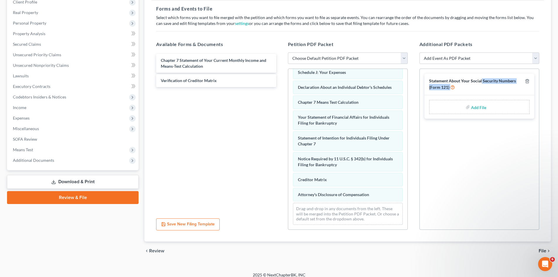
drag, startPoint x: 482, startPoint y: 81, endPoint x: 477, endPoint y: 109, distance: 28.3
click at [279, 109] on div "Statement About Your Social Security Numbers (Form 121) Add File" at bounding box center [479, 96] width 110 height 45
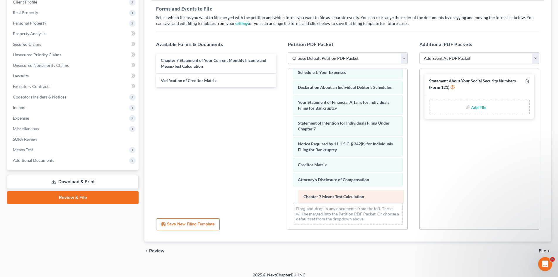
drag, startPoint x: 371, startPoint y: 102, endPoint x: 376, endPoint y: 196, distance: 94.5
click at [279, 196] on div "Chapter 7 Means Test Calculation Voluntary Petition for Individuals Filing for …" at bounding box center [347, 69] width 119 height 320
click at [223, 133] on div "Chapter 7 Statement of Your Current Monthly Income and Means-Test Calculation V…" at bounding box center [215, 132] width 129 height 161
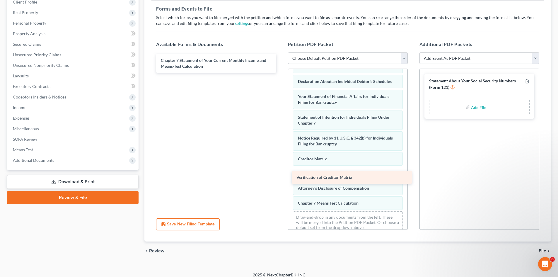
drag, startPoint x: 226, startPoint y: 80, endPoint x: 362, endPoint y: 177, distance: 166.5
click at [279, 73] on div "Verification of Creditor Matrix Chapter 7 Statement of Your Current Monthly Inc…" at bounding box center [215, 63] width 129 height 19
click at [279, 250] on span "File" at bounding box center [543, 250] width 8 height 5
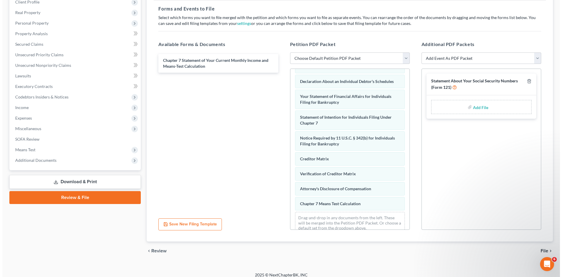
scroll to position [85, 0]
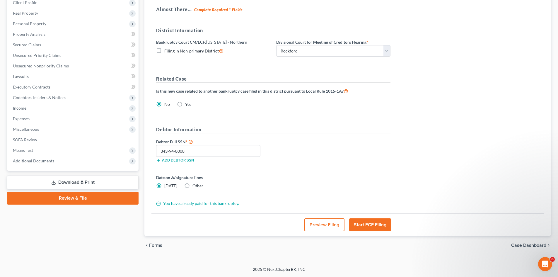
click at [279, 225] on button "Start ECF Filing" at bounding box center [370, 224] width 42 height 13
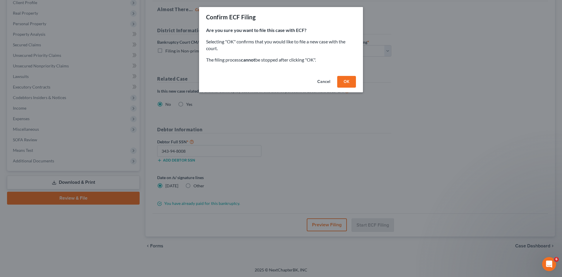
click at [279, 84] on button "OK" at bounding box center [346, 82] width 19 height 12
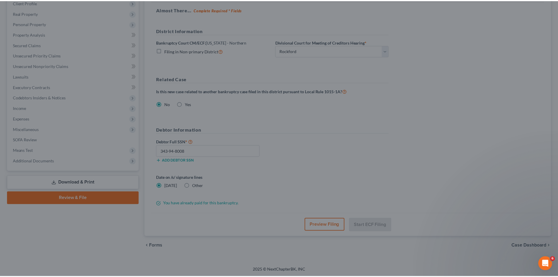
scroll to position [35, 0]
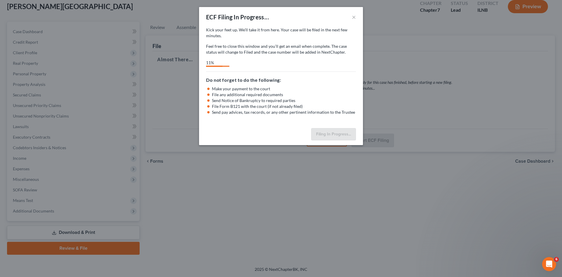
select select "1"
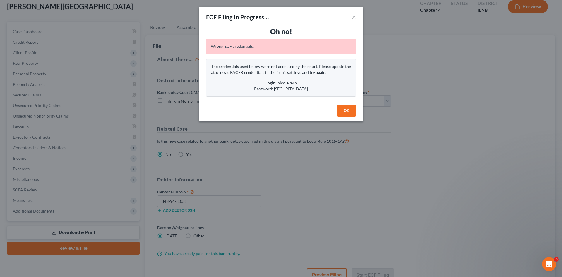
click at [279, 110] on button "OK" at bounding box center [346, 111] width 19 height 12
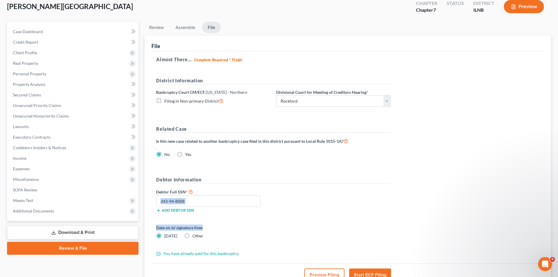
drag, startPoint x: 557, startPoint y: 221, endPoint x: 551, endPoint y: 195, distance: 26.0
click at [279, 195] on div "[PERSON_NAME] Upgraded Chapter Chapter 7 Status District ILNB Preview Petition …" at bounding box center [279, 152] width 558 height 327
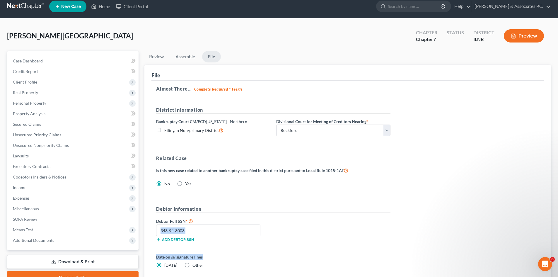
scroll to position [0, 0]
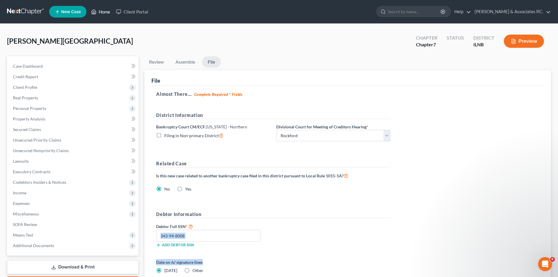
click at [103, 13] on link "Home" at bounding box center [100, 11] width 25 height 11
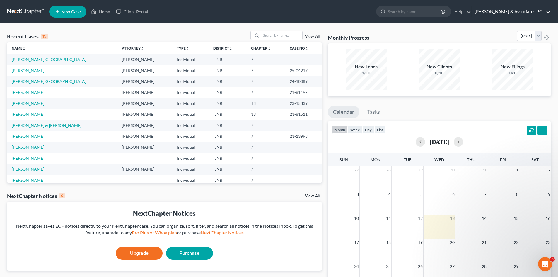
click at [279, 9] on link "[PERSON_NAME] & Associates P.C." at bounding box center [511, 11] width 79 height 11
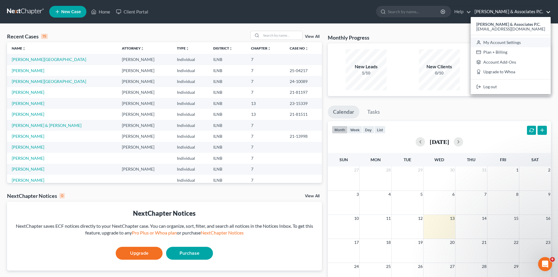
click at [279, 41] on link "My Account Settings" at bounding box center [511, 42] width 80 height 10
select select "24"
select select "14"
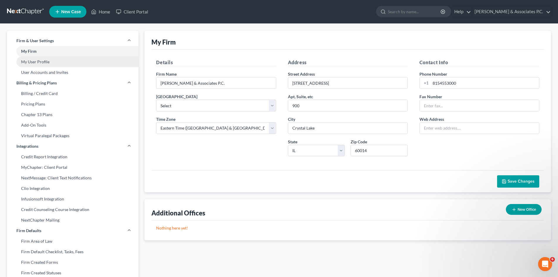
click at [37, 59] on link "My User Profile" at bounding box center [73, 62] width 132 height 11
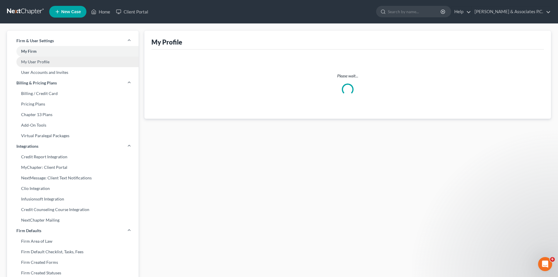
select select "14"
select select "25"
select select "attorney"
select select "0"
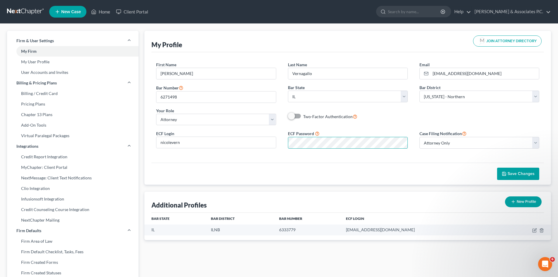
click at [279, 142] on div "ECF Login nicolevern ECF Password Case Filing Notification Select Attorney Only…" at bounding box center [347, 141] width 395 height 23
click at [241, 141] on div "ECF Login nicolevern ECF Password Case Filing Notification Select Attorney Only…" at bounding box center [347, 141] width 395 height 23
click at [279, 174] on span "Save Changes" at bounding box center [521, 173] width 27 height 5
click at [30, 10] on link at bounding box center [25, 11] width 37 height 11
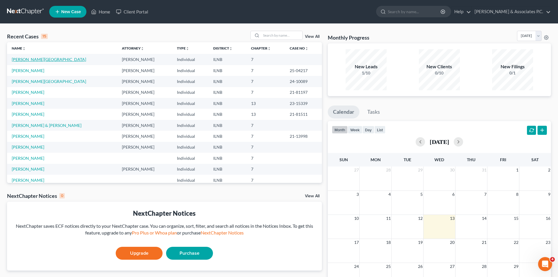
click at [28, 60] on link "[PERSON_NAME][GEOGRAPHIC_DATA]" at bounding box center [49, 59] width 74 height 5
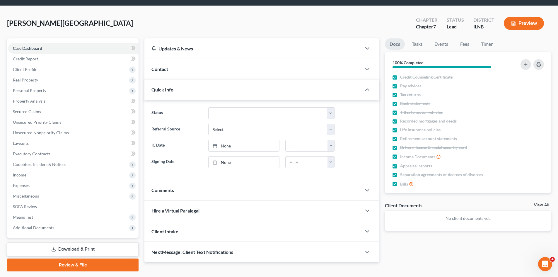
scroll to position [35, 0]
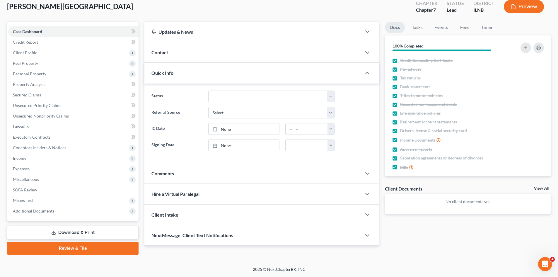
click at [66, 247] on link "Review & File" at bounding box center [73, 248] width 132 height 13
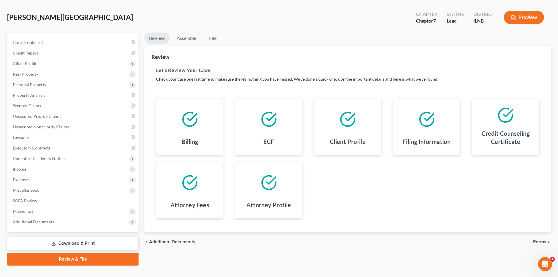
scroll to position [35, 0]
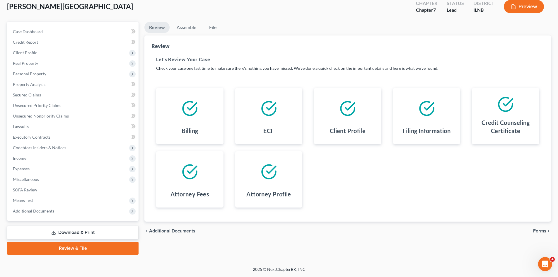
click at [538, 230] on span "Forms" at bounding box center [539, 230] width 13 height 5
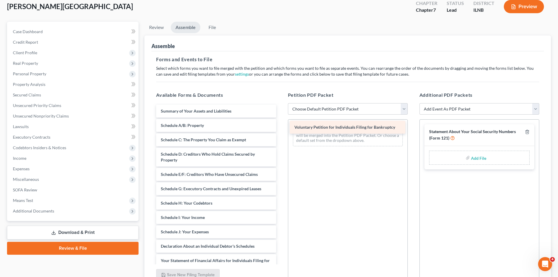
drag, startPoint x: 255, startPoint y: 110, endPoint x: 388, endPoint y: 126, distance: 134.5
click at [281, 126] on div "Voluntary Petition for Individuals Filing for Bankruptcy Voluntary Petition for…" at bounding box center [215, 245] width 129 height 280
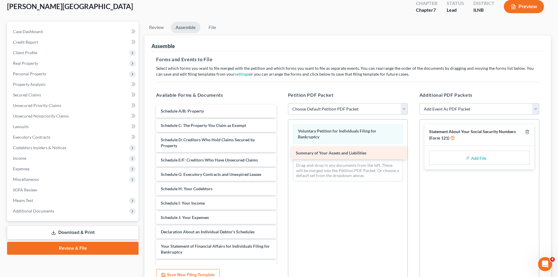
drag, startPoint x: 234, startPoint y: 106, endPoint x: 369, endPoint y: 148, distance: 141.4
click at [281, 148] on div "Summary of Your Assets and Liabilities Summary of Your Assets and Liabilities S…" at bounding box center [215, 238] width 129 height 266
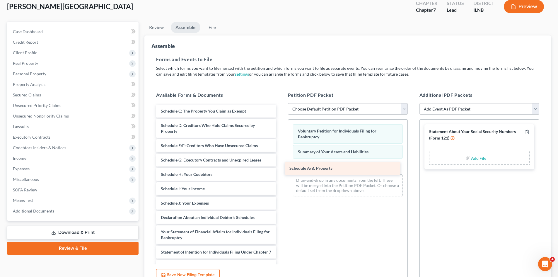
drag, startPoint x: 242, startPoint y: 109, endPoint x: 371, endPoint y: 166, distance: 140.7
click at [281, 166] on div "Schedule A/B: Property Schedule A/B: Property Schedule C: The Property You Clai…" at bounding box center [215, 231] width 129 height 252
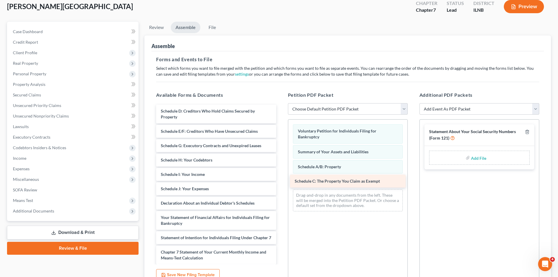
drag, startPoint x: 243, startPoint y: 111, endPoint x: 377, endPoint y: 181, distance: 151.1
click at [281, 181] on div "Schedule C: The Property You Claim as Exempt Schedule C: The Property You Claim…" at bounding box center [215, 223] width 129 height 237
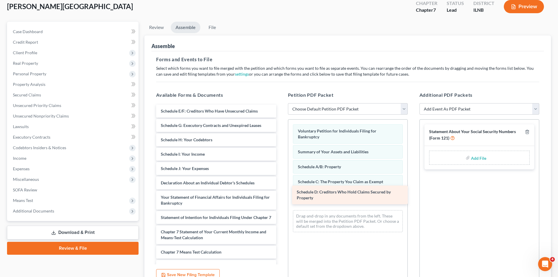
drag, startPoint x: 232, startPoint y: 111, endPoint x: 368, endPoint y: 192, distance: 158.1
click at [281, 192] on div "Schedule D: Creditors Who Hold Claims Secured by Property Schedule D: Creditors…" at bounding box center [215, 213] width 129 height 217
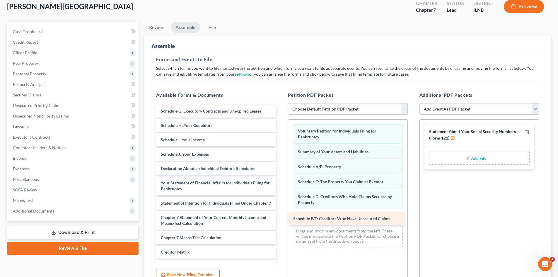
drag, startPoint x: 228, startPoint y: 111, endPoint x: 360, endPoint y: 218, distance: 170.5
click at [281, 218] on div "Schedule E/F: Creditors Who Have Unsecured Claims Schedule E/F: Creditors Who H…" at bounding box center [215, 206] width 129 height 203
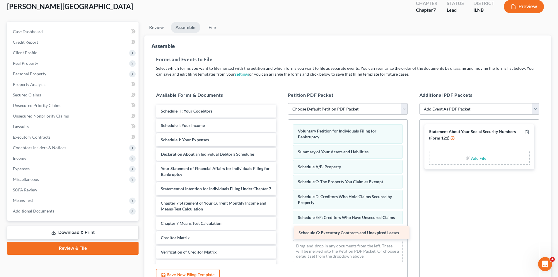
drag, startPoint x: 230, startPoint y: 109, endPoint x: 368, endPoint y: 226, distance: 181.4
click at [281, 226] on div "Schedule G: Executory Contracts and Unexpired Leases Schedule G: Executory Cont…" at bounding box center [215, 199] width 129 height 188
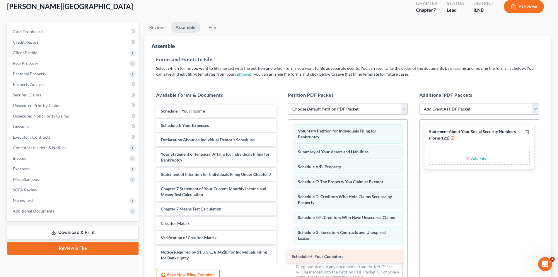
drag, startPoint x: 237, startPoint y: 111, endPoint x: 368, endPoint y: 255, distance: 195.3
click at [281, 255] on div "Schedule H: Your Codebtors Schedule H: Your Codebtors Schedule I: Your Income S…" at bounding box center [215, 192] width 129 height 174
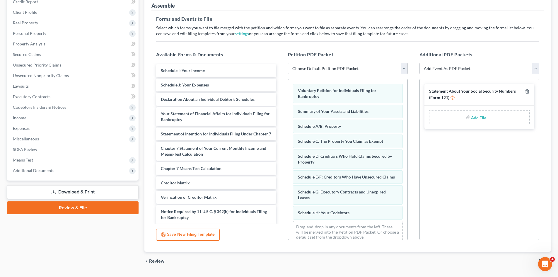
scroll to position [91, 0]
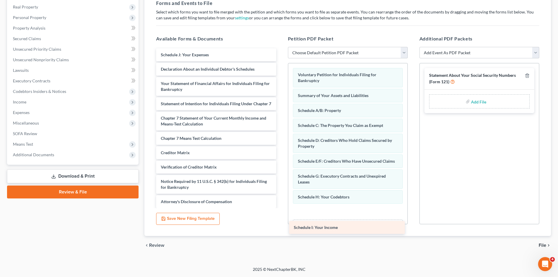
drag, startPoint x: 217, startPoint y: 57, endPoint x: 350, endPoint y: 229, distance: 217.8
click at [281, 208] on div "Schedule I: Your Income Schedule I: Your Income Schedule J: Your Expenses Decla…" at bounding box center [215, 128] width 129 height 160
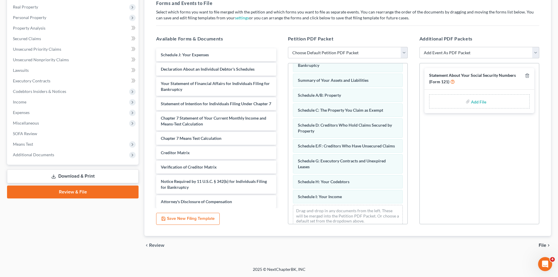
scroll to position [29, 0]
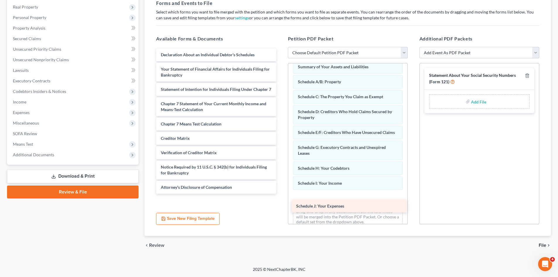
drag, startPoint x: 183, startPoint y: 54, endPoint x: 318, endPoint y: 205, distance: 202.9
click at [281, 194] on div "Schedule J: Your Expenses Schedule J: Your Expenses Declaration About an Indivi…" at bounding box center [215, 120] width 129 height 145
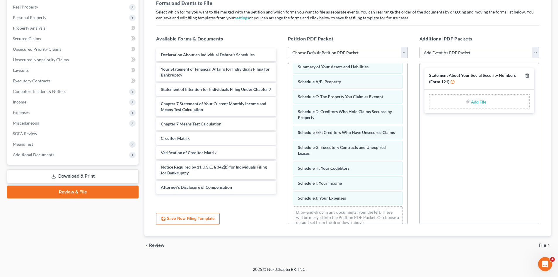
scroll to position [44, 0]
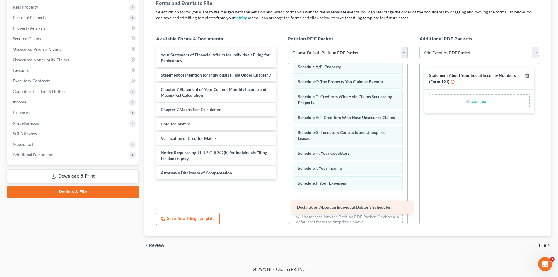
drag, startPoint x: 217, startPoint y: 58, endPoint x: 354, endPoint y: 210, distance: 203.9
click at [281, 179] on div "Declaration About an Individual Debtor's Schedules Declaration About an Individ…" at bounding box center [215, 113] width 129 height 131
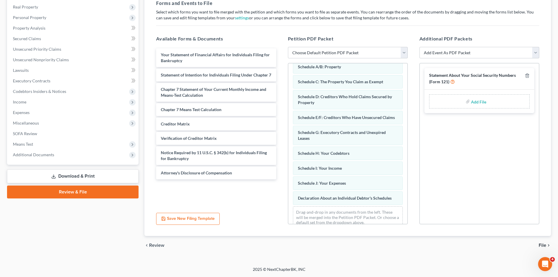
scroll to position [59, 0]
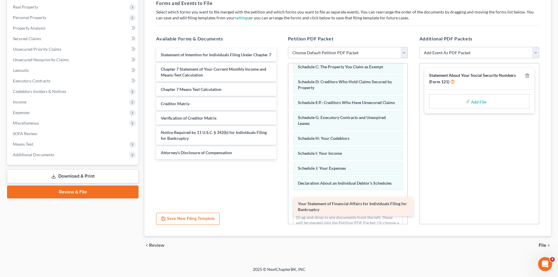
drag, startPoint x: 231, startPoint y: 57, endPoint x: 368, endPoint y: 206, distance: 202.3
click at [281, 159] on div "Your Statement of Financial Affairs for Individuals Filing for Bankruptcy Your …" at bounding box center [215, 103] width 129 height 111
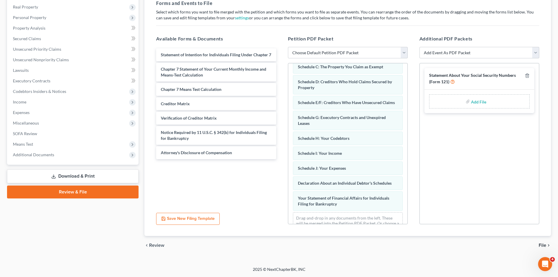
scroll to position [79, 0]
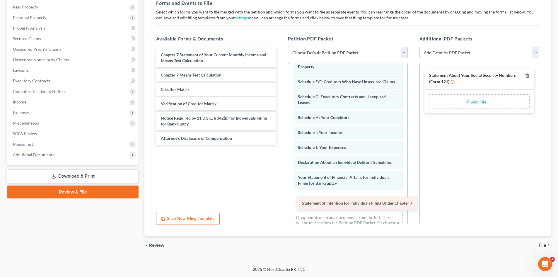
drag, startPoint x: 239, startPoint y: 55, endPoint x: 380, endPoint y: 203, distance: 204.7
click at [281, 145] on div "Statement of Intention for Individuals Filing Under Chapter 7 Statement of Inte…" at bounding box center [215, 96] width 129 height 96
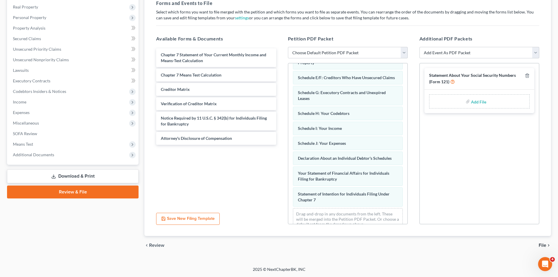
scroll to position [100, 0]
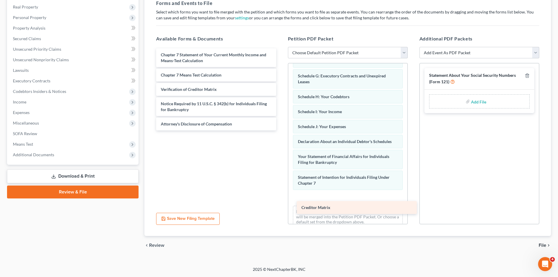
drag, startPoint x: 218, startPoint y: 86, endPoint x: 357, endPoint y: 203, distance: 182.5
click at [281, 130] on div "Creditor Matrix Chapter 7 Statement of Your Current Monthly Income and Means-Te…" at bounding box center [215, 89] width 129 height 82
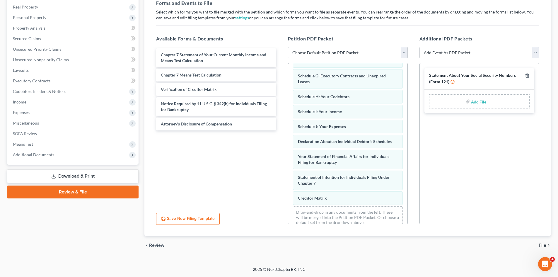
scroll to position [115, 0]
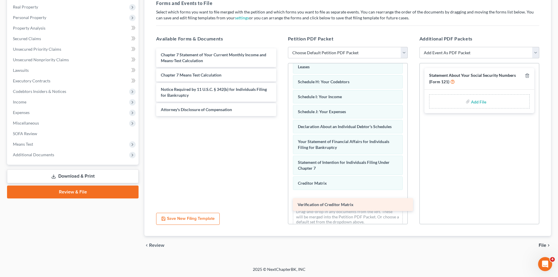
drag, startPoint x: 235, startPoint y: 90, endPoint x: 372, endPoint y: 205, distance: 178.8
click at [281, 116] on div "Verification of Creditor Matrix Chapter 7 Statement of Your Current Monthly Inc…" at bounding box center [215, 82] width 129 height 68
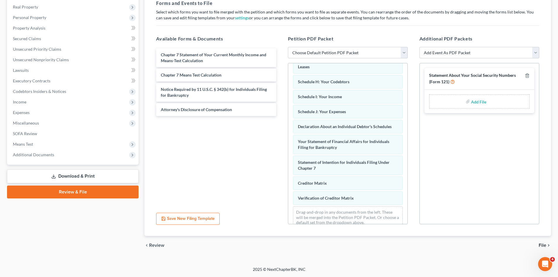
scroll to position [130, 0]
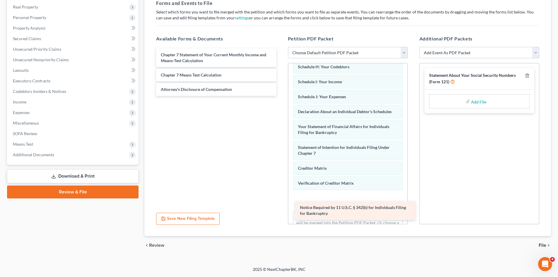
drag, startPoint x: 220, startPoint y: 89, endPoint x: 359, endPoint y: 204, distance: 180.6
click at [281, 96] on div "Notice Required by 11 U.S.C. § 342(b) for Individuals Filing for Bankruptcy Cha…" at bounding box center [215, 71] width 129 height 47
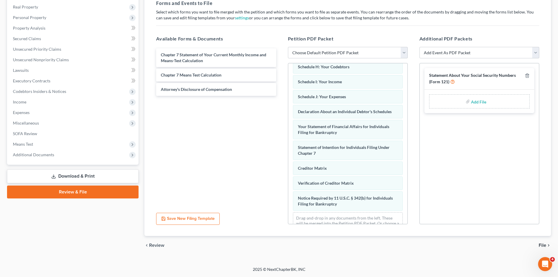
scroll to position [151, 0]
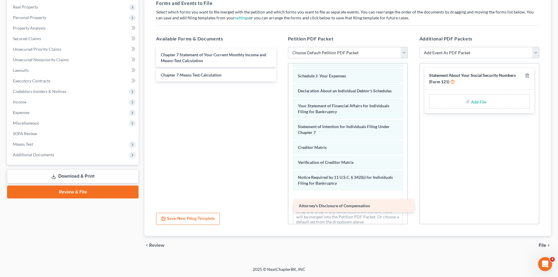
drag, startPoint x: 225, startPoint y: 86, endPoint x: 363, endPoint y: 202, distance: 180.4
click at [281, 81] on div "Attorney's Disclosure of Compensation Chapter 7 Statement of Your Current Month…" at bounding box center [215, 64] width 129 height 33
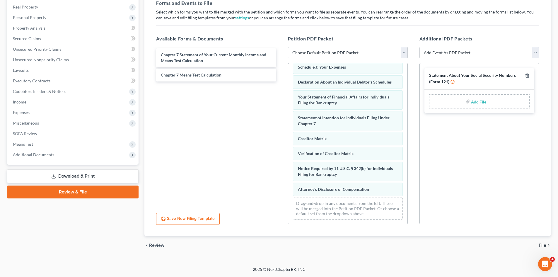
scroll to position [166, 0]
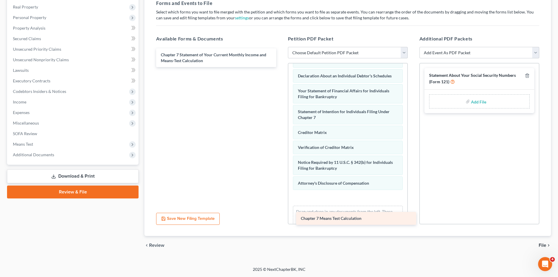
drag, startPoint x: 227, startPoint y: 71, endPoint x: 367, endPoint y: 212, distance: 199.0
click at [281, 67] on div "Chapter 7 Means Test Calculation Chapter 7 Statement of Your Current Monthly In…" at bounding box center [215, 57] width 129 height 19
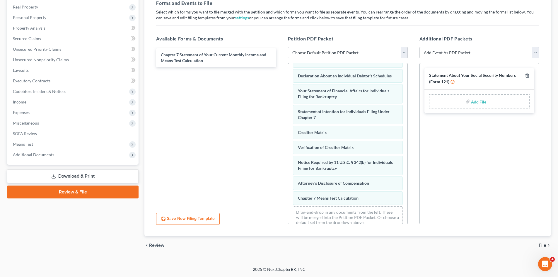
click at [542, 245] on span "File" at bounding box center [543, 245] width 8 height 5
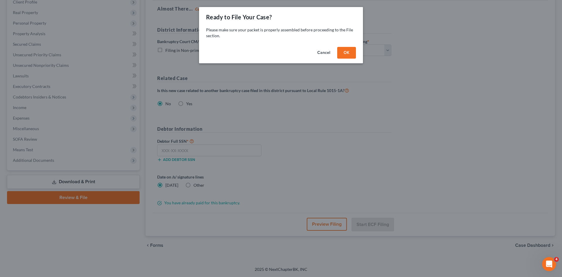
click at [351, 51] on button "OK" at bounding box center [346, 53] width 19 height 12
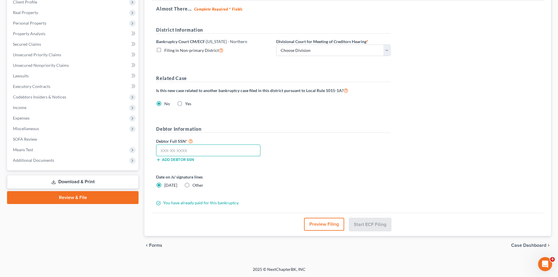
click at [226, 153] on input "text" at bounding box center [208, 150] width 104 height 12
click at [387, 49] on select "Choose Division [GEOGRAPHIC_DATA] Rockford" at bounding box center [333, 51] width 114 height 12
select select "1"
click at [276, 45] on select "Choose Division [GEOGRAPHIC_DATA] Rockford" at bounding box center [333, 51] width 114 height 12
click at [202, 152] on input "text" at bounding box center [208, 150] width 104 height 12
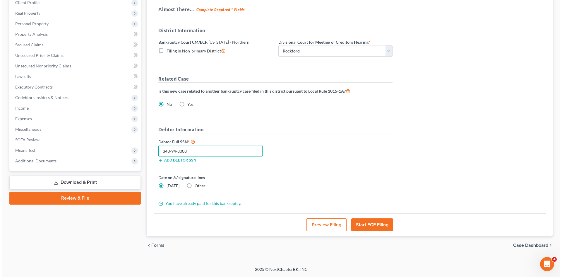
scroll to position [85, 0]
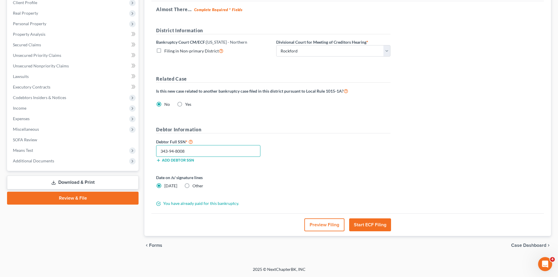
type input "343-94-8008"
click at [364, 228] on button "Start ECF Filing" at bounding box center [370, 224] width 42 height 13
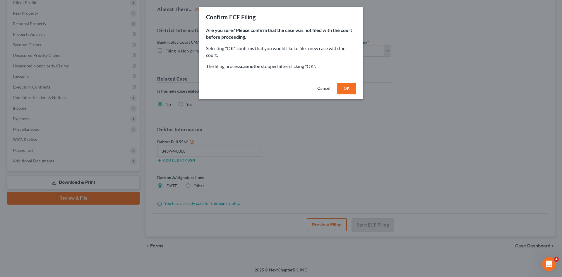
click at [344, 91] on button "OK" at bounding box center [346, 89] width 19 height 12
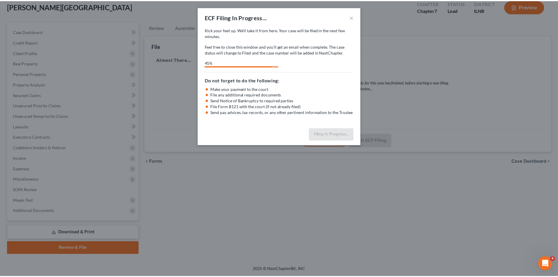
scroll to position [0, 0]
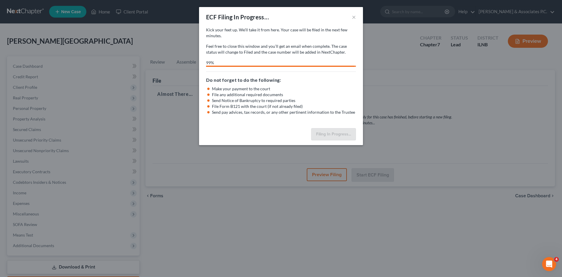
select select "1"
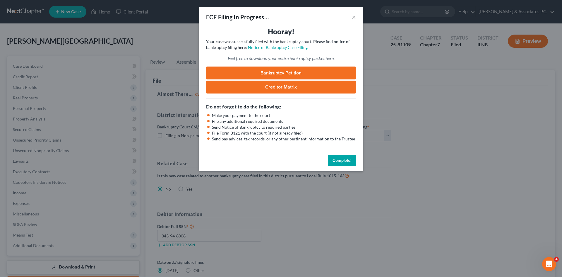
click at [306, 71] on link "Bankruptcy Petition" at bounding box center [281, 72] width 150 height 13
click at [261, 85] on link "Creditor Matrix" at bounding box center [281, 87] width 150 height 13
click at [357, 16] on div "ECF Filing In Progress... ×" at bounding box center [281, 17] width 164 height 20
click at [356, 16] on button "×" at bounding box center [354, 16] width 4 height 7
